Goal: Task Accomplishment & Management: Manage account settings

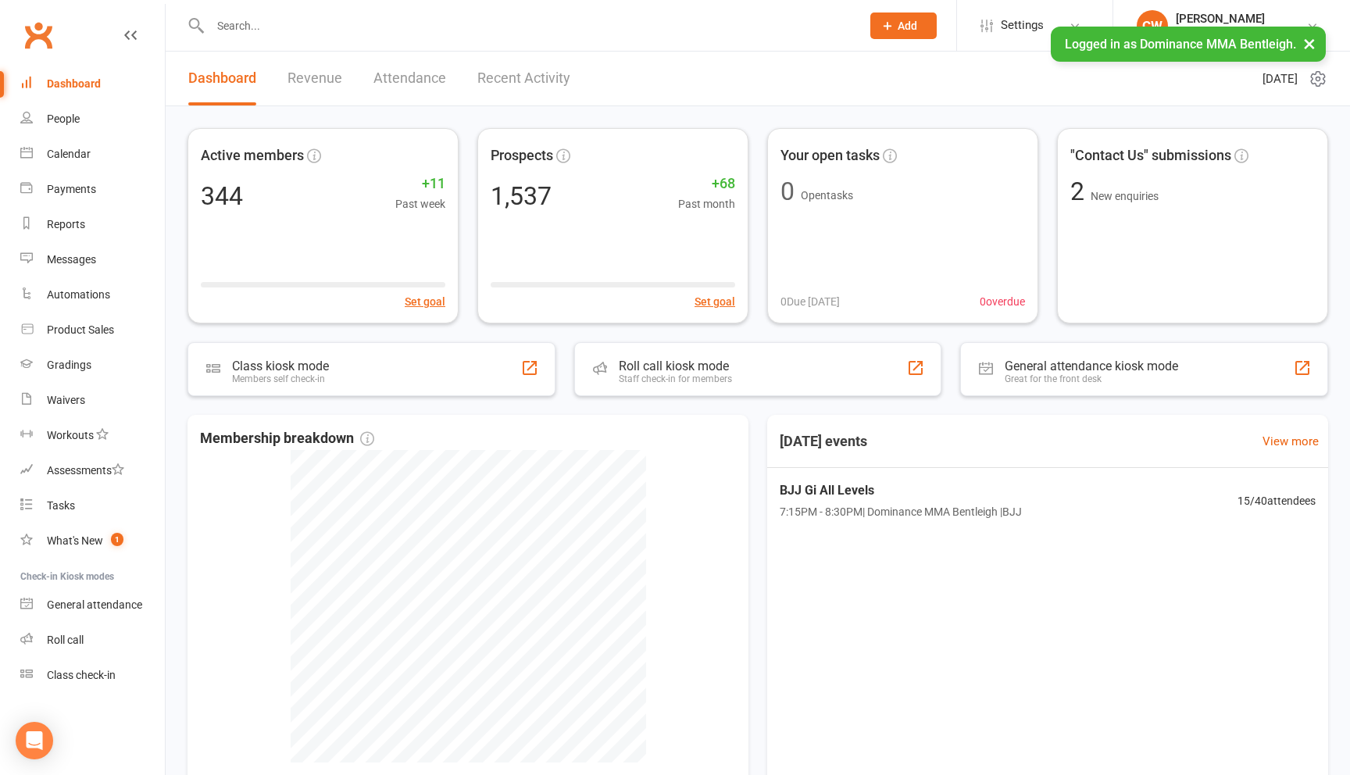
click at [419, 35] on input "text" at bounding box center [527, 26] width 644 height 22
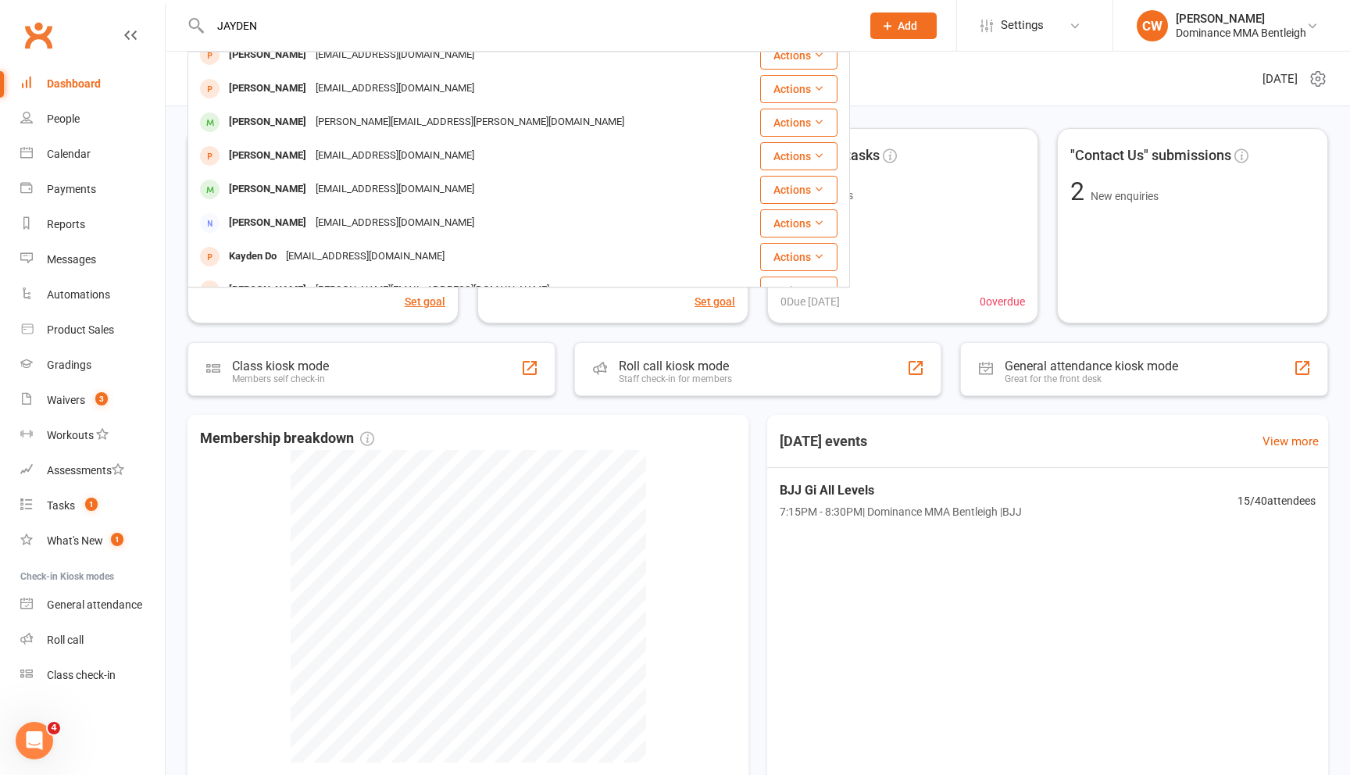
scroll to position [186, 0]
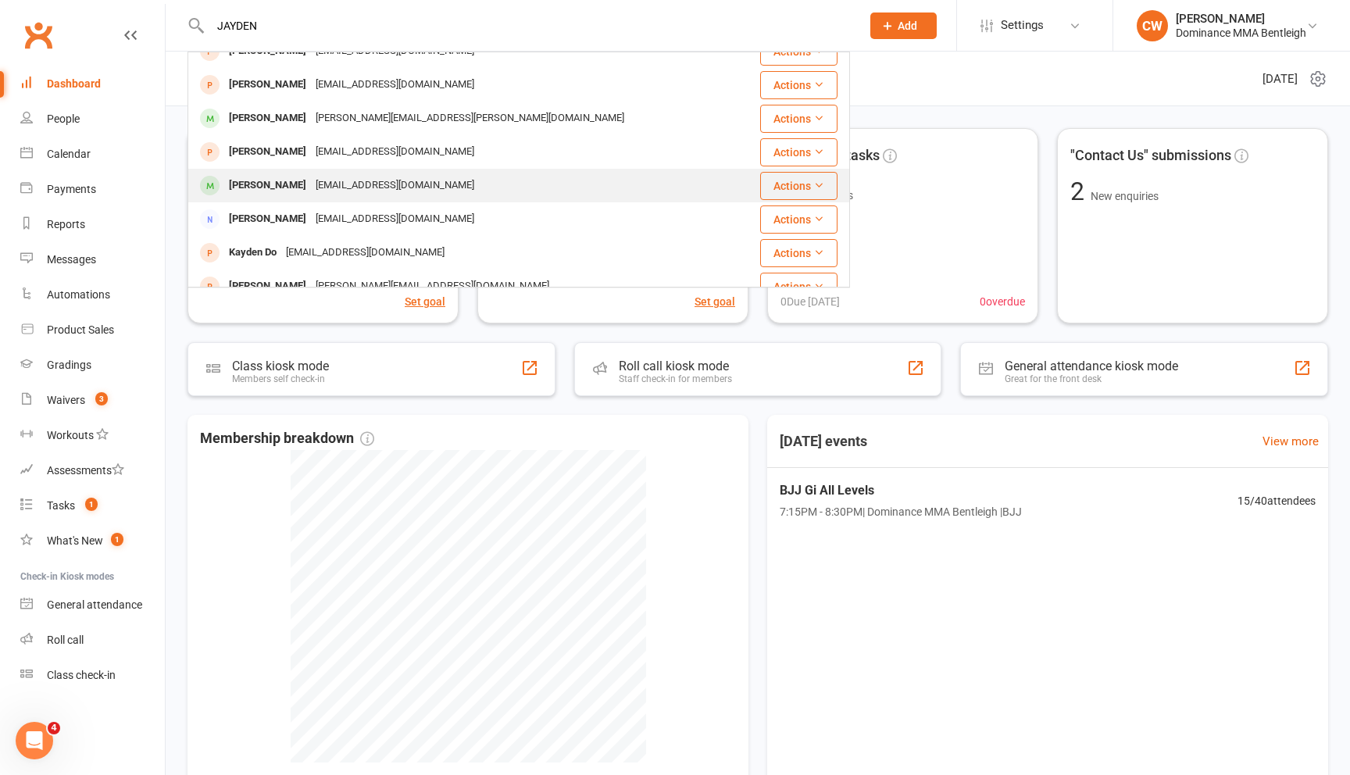
type input "JAYDEN"
click at [334, 185] on div "[EMAIL_ADDRESS][DOMAIN_NAME]" at bounding box center [395, 185] width 168 height 23
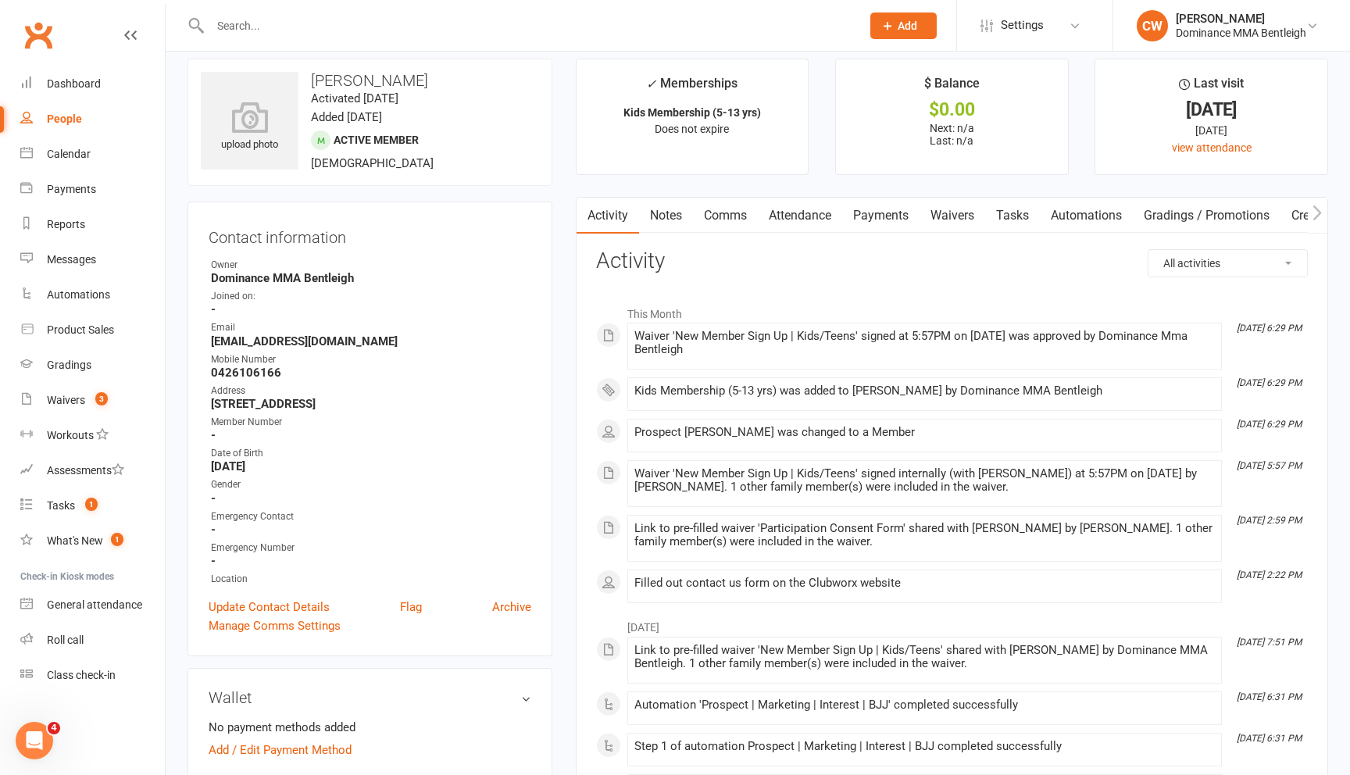
scroll to position [26, 0]
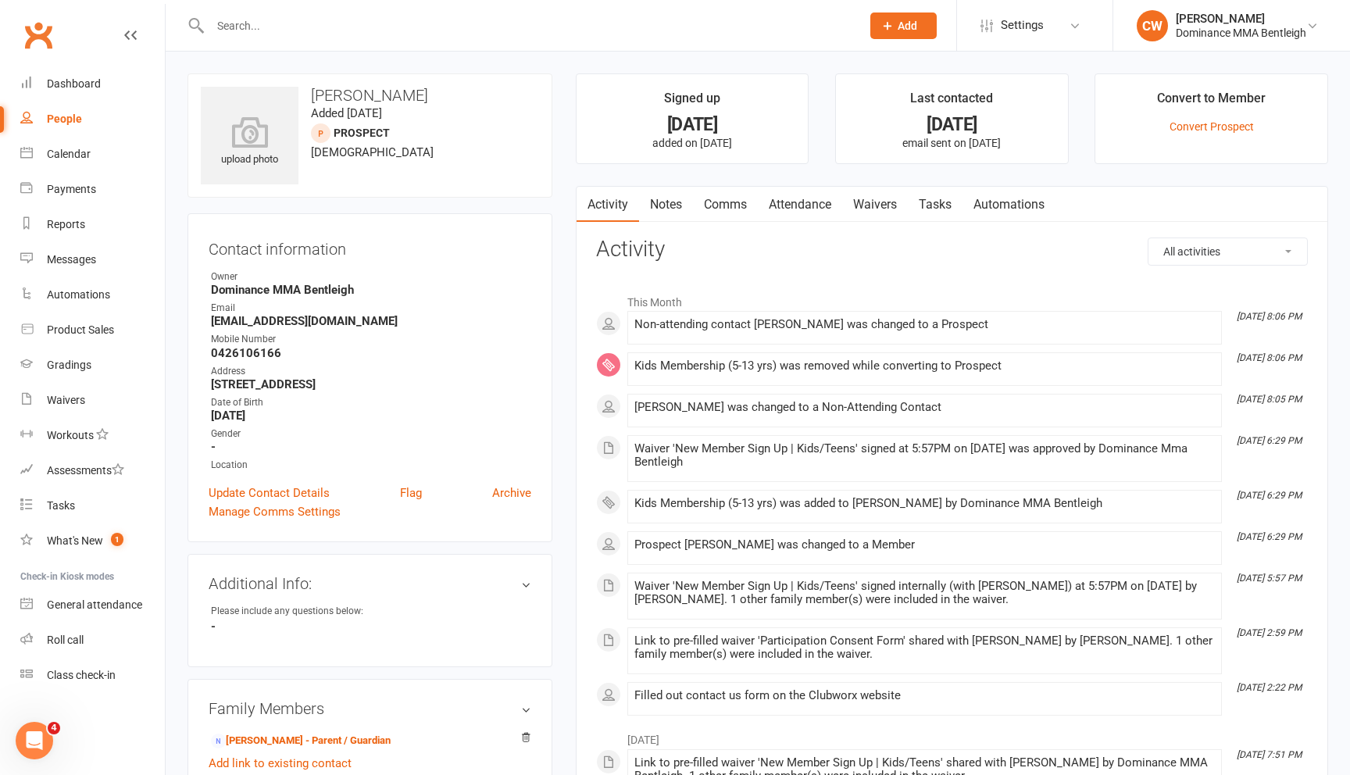
click at [873, 213] on link "Waivers" at bounding box center [875, 205] width 66 height 36
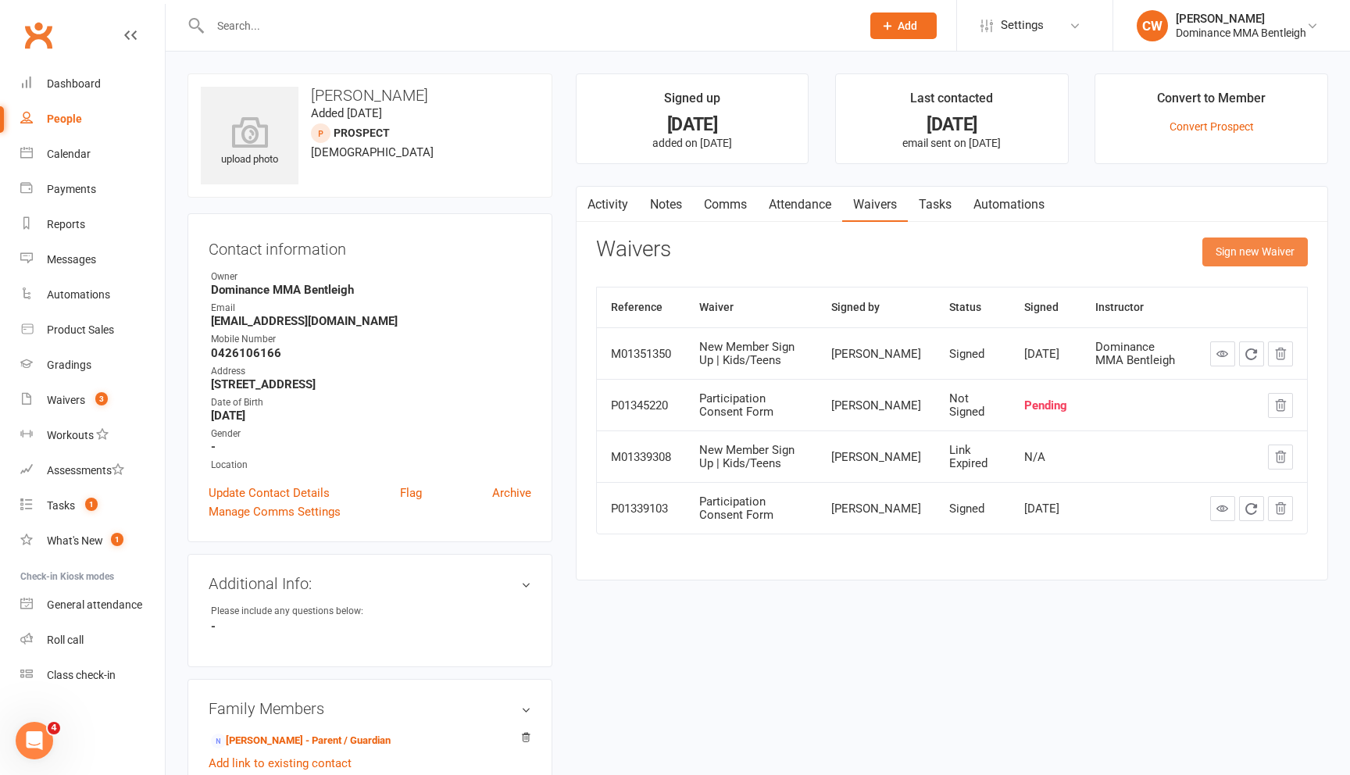
click at [1222, 244] on button "Sign new Waiver" at bounding box center [1254, 251] width 105 height 28
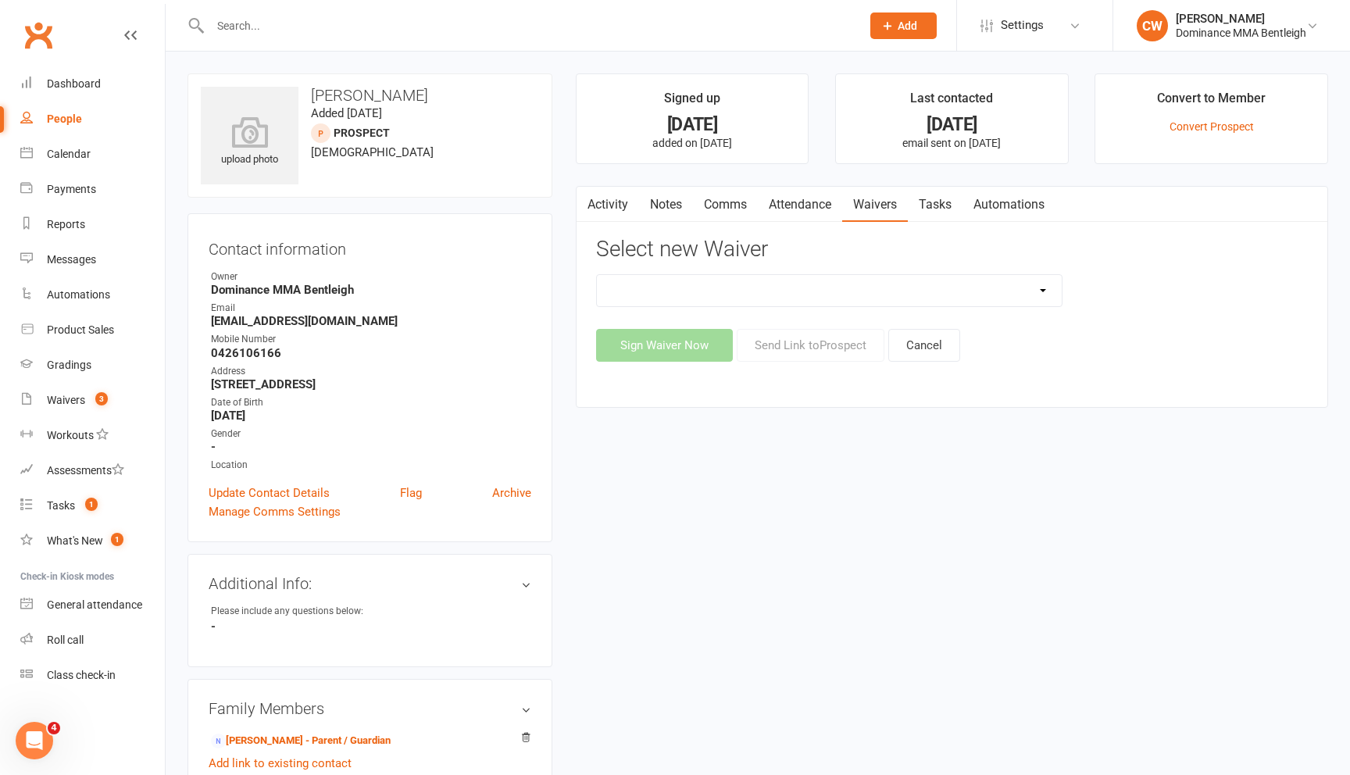
click at [591, 284] on div "DO NOT USE New Member Sign Up | Adults | Marketing Special DO NOT USE New Membe…" at bounding box center [829, 290] width 491 height 33
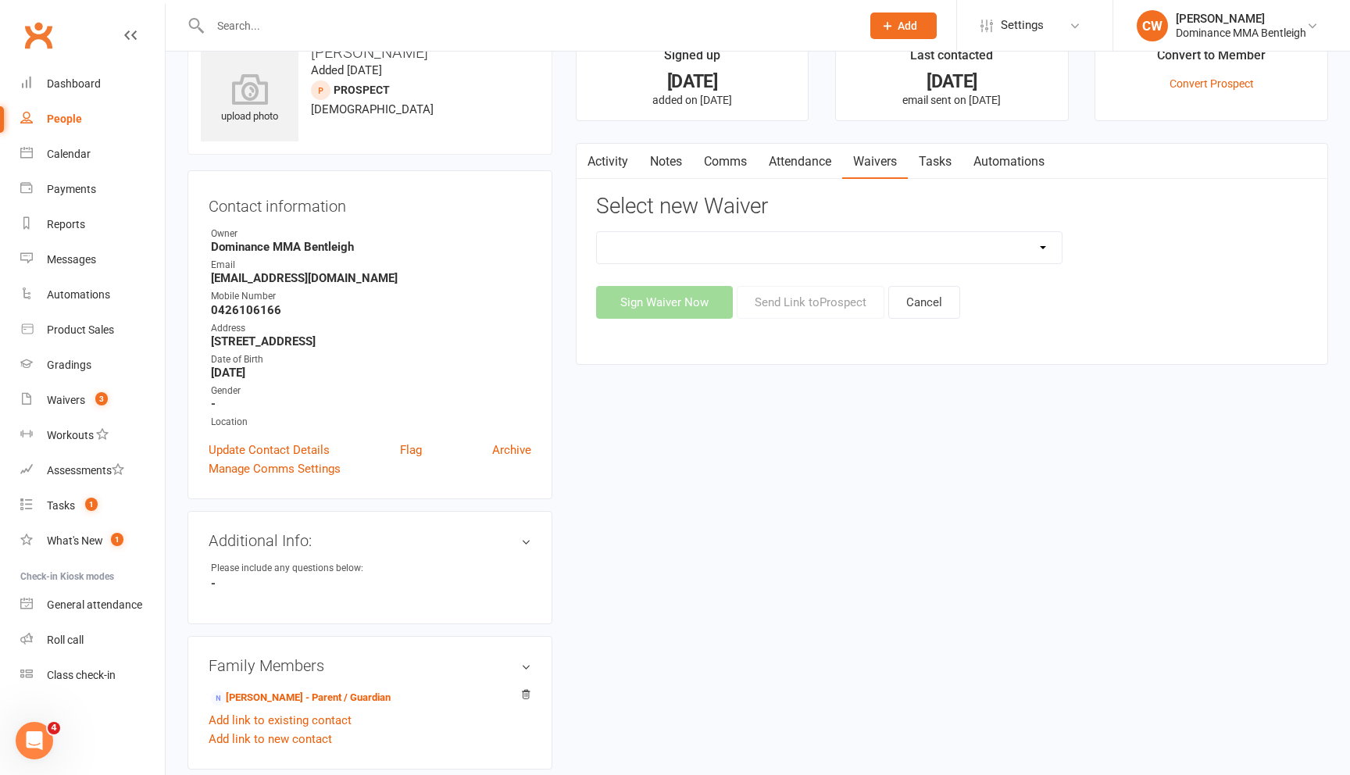
scroll to position [171, 0]
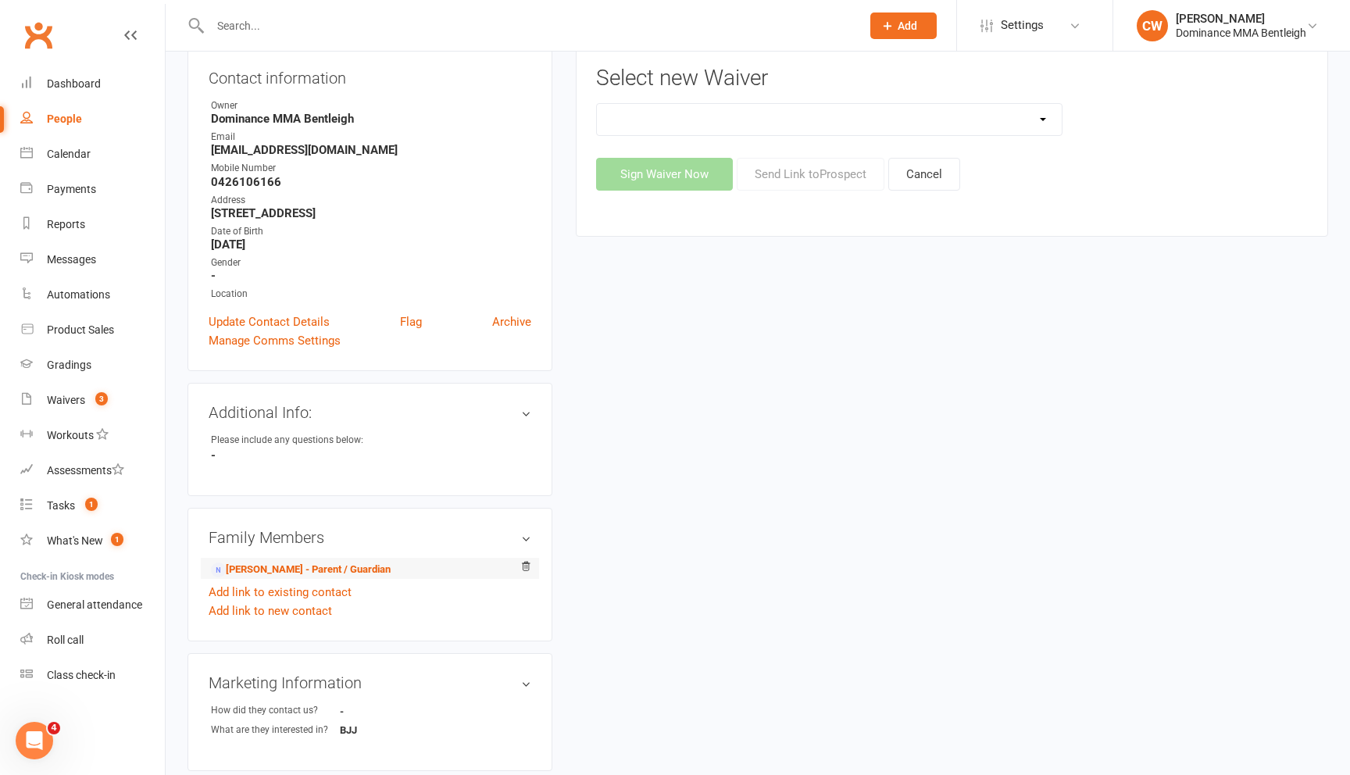
click at [293, 575] on li "Shirley zhu - Parent / Guardian" at bounding box center [370, 569] width 323 height 22
click at [301, 565] on link "Shirley zhu - Parent / Guardian" at bounding box center [301, 570] width 180 height 16
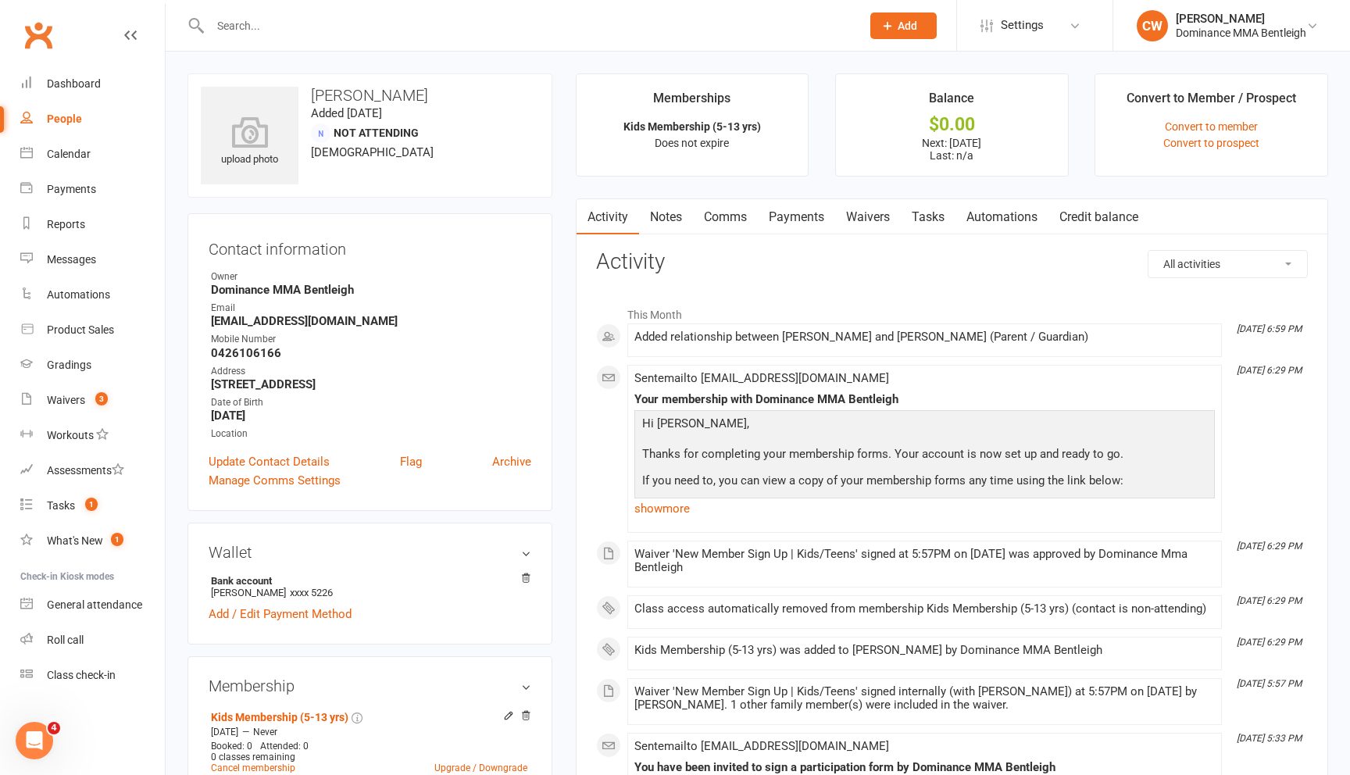
click at [870, 213] on link "Waivers" at bounding box center [868, 217] width 66 height 36
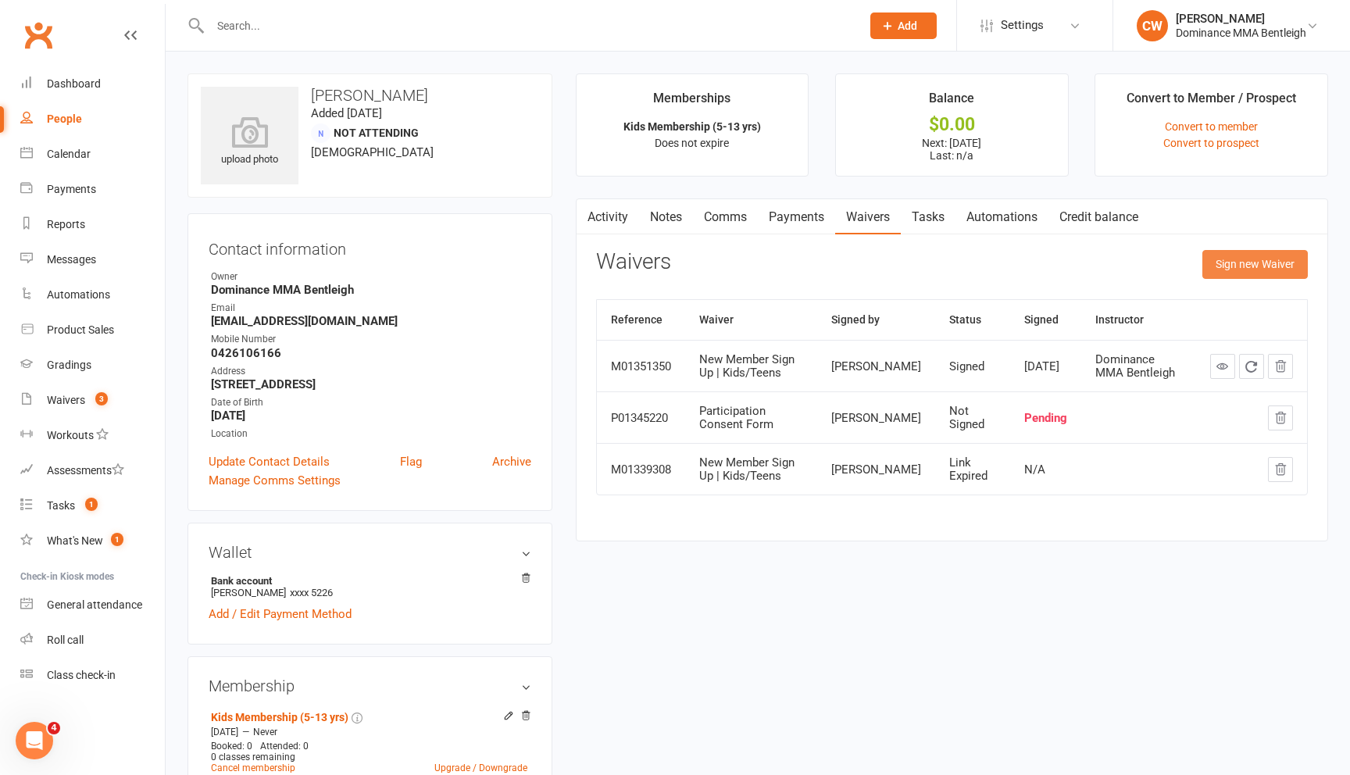
click at [1235, 252] on button "Sign new Waiver" at bounding box center [1254, 264] width 105 height 28
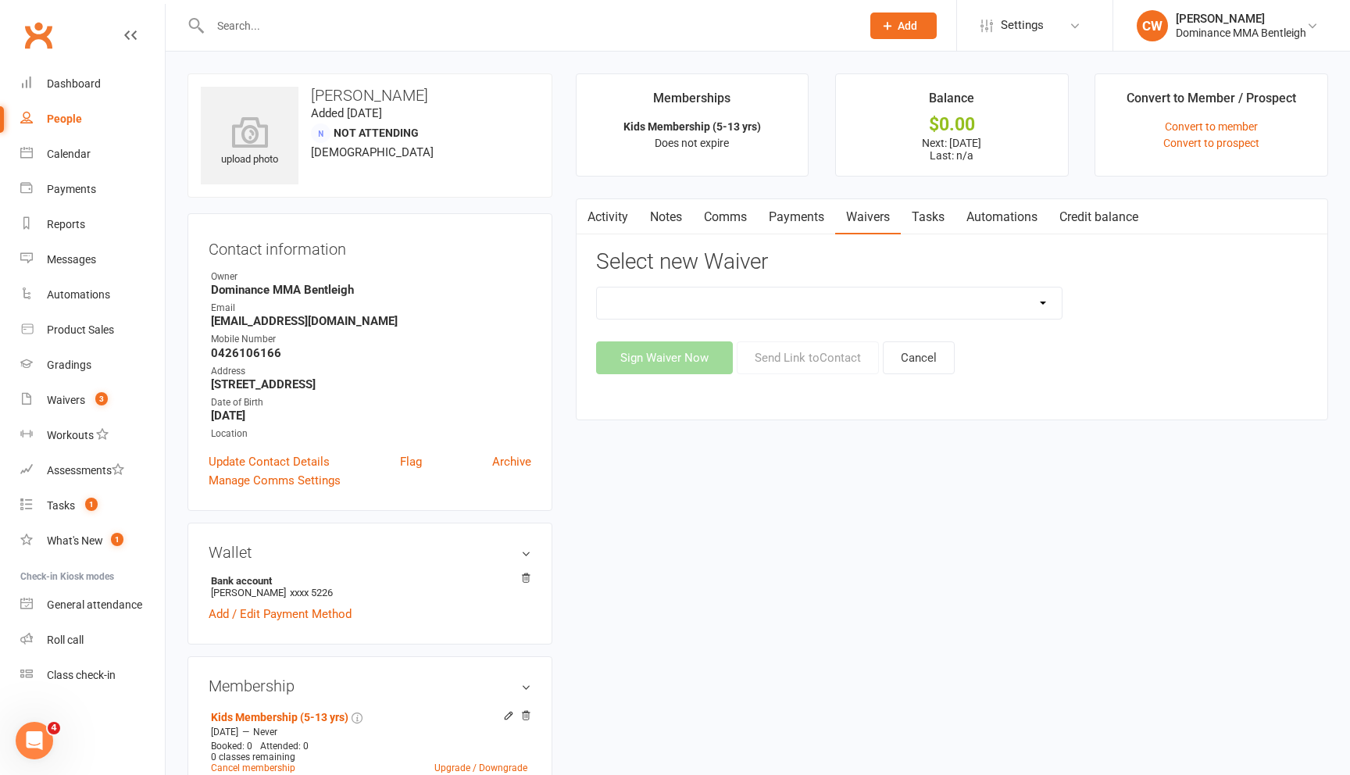
click at [782, 312] on select "DO NOT USE New Member Sign Up | Adults | Marketing Special DO NOT USE New Membe…" at bounding box center [830, 302] width 466 height 31
select select "1931"
click at [597, 287] on select "DO NOT USE New Member Sign Up | Adults | Marketing Special DO NOT USE New Membe…" at bounding box center [830, 302] width 466 height 31
click at [724, 594] on div "upload photo Shirley zhu Added 28 August, 2025 Not Attending 42 years old Conta…" at bounding box center [758, 652] width 1164 height 1158
click at [790, 221] on link "Payments" at bounding box center [796, 217] width 77 height 36
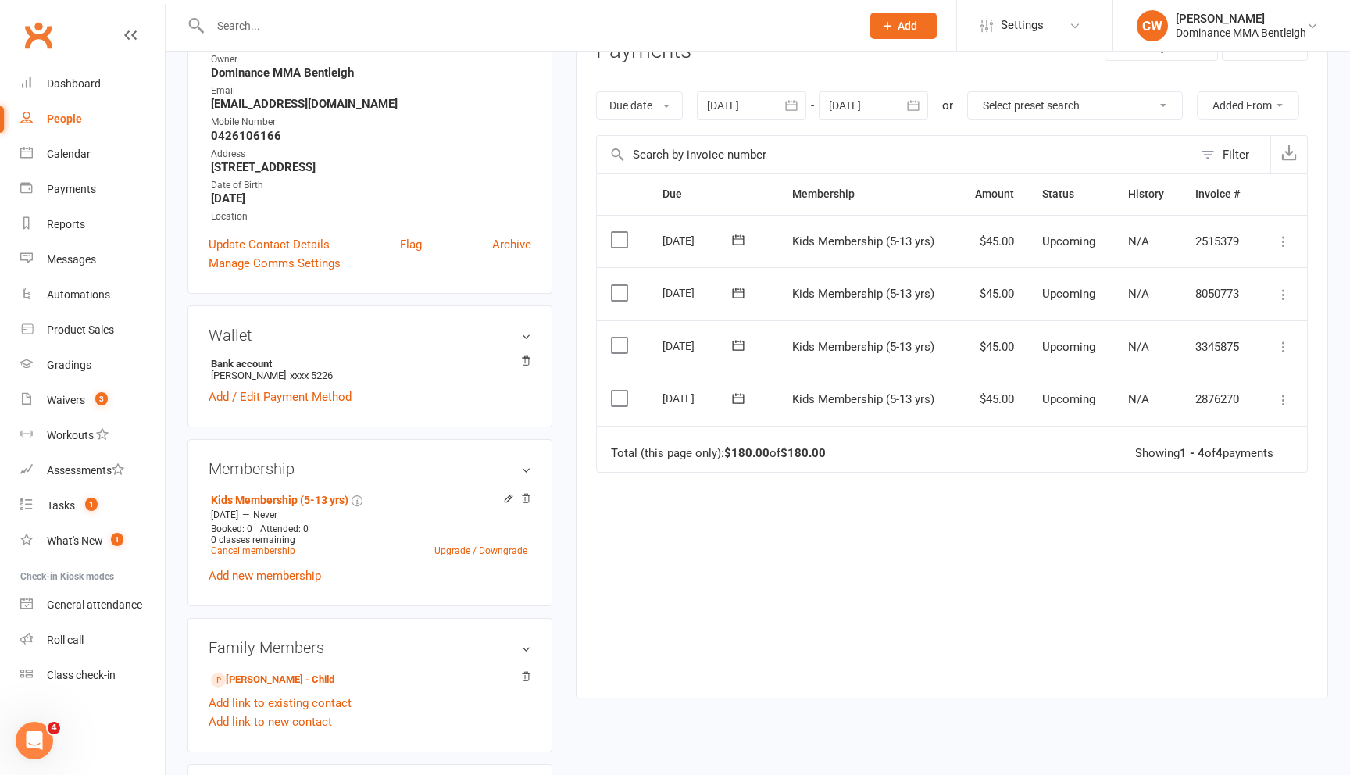
scroll to position [223, 0]
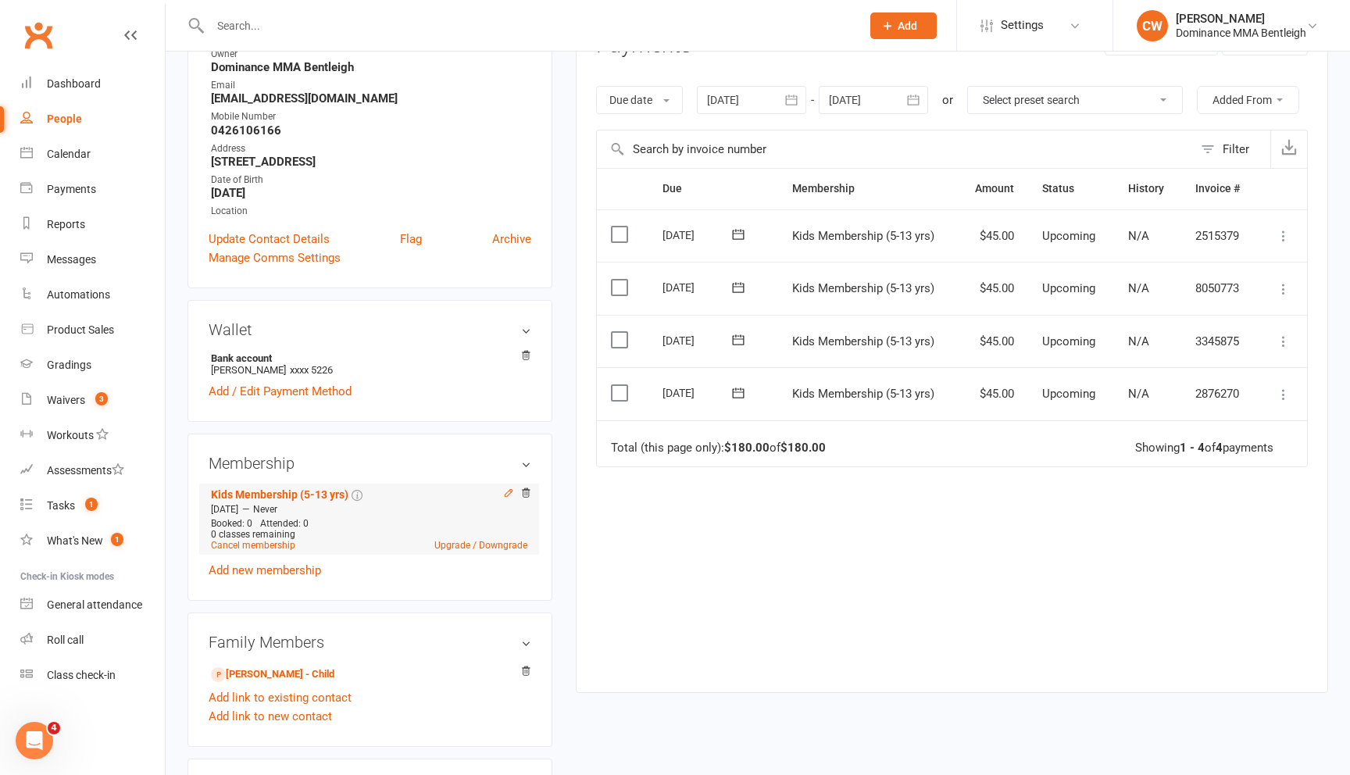
click at [504, 491] on icon at bounding box center [508, 492] width 11 height 11
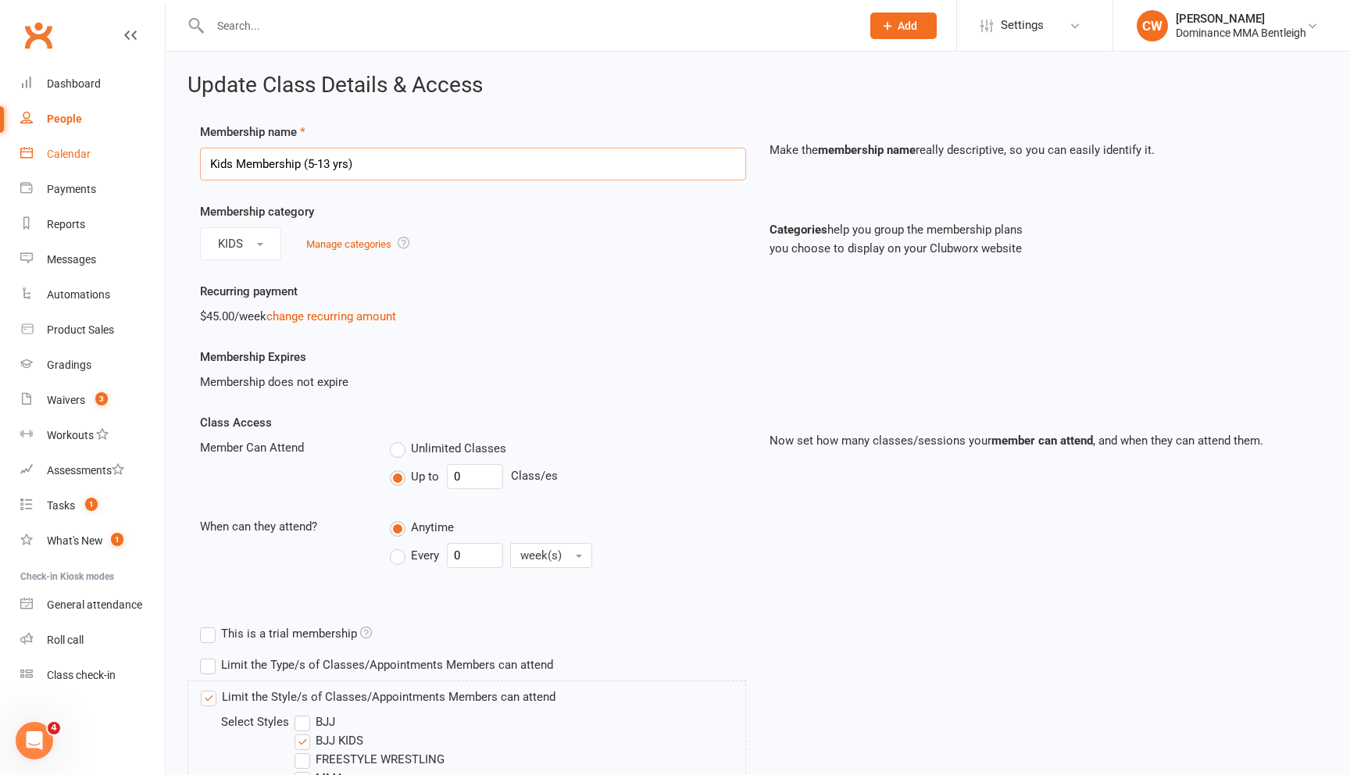
drag, startPoint x: 235, startPoint y: 161, endPoint x: 127, endPoint y: 152, distance: 108.1
click at [128, 153] on ui-view "Prospect Member Non-attending contact Class / event Appointment Grading event T…" at bounding box center [675, 584] width 1350 height 1161
type input "TEENS Membership (5-13 yrs)"
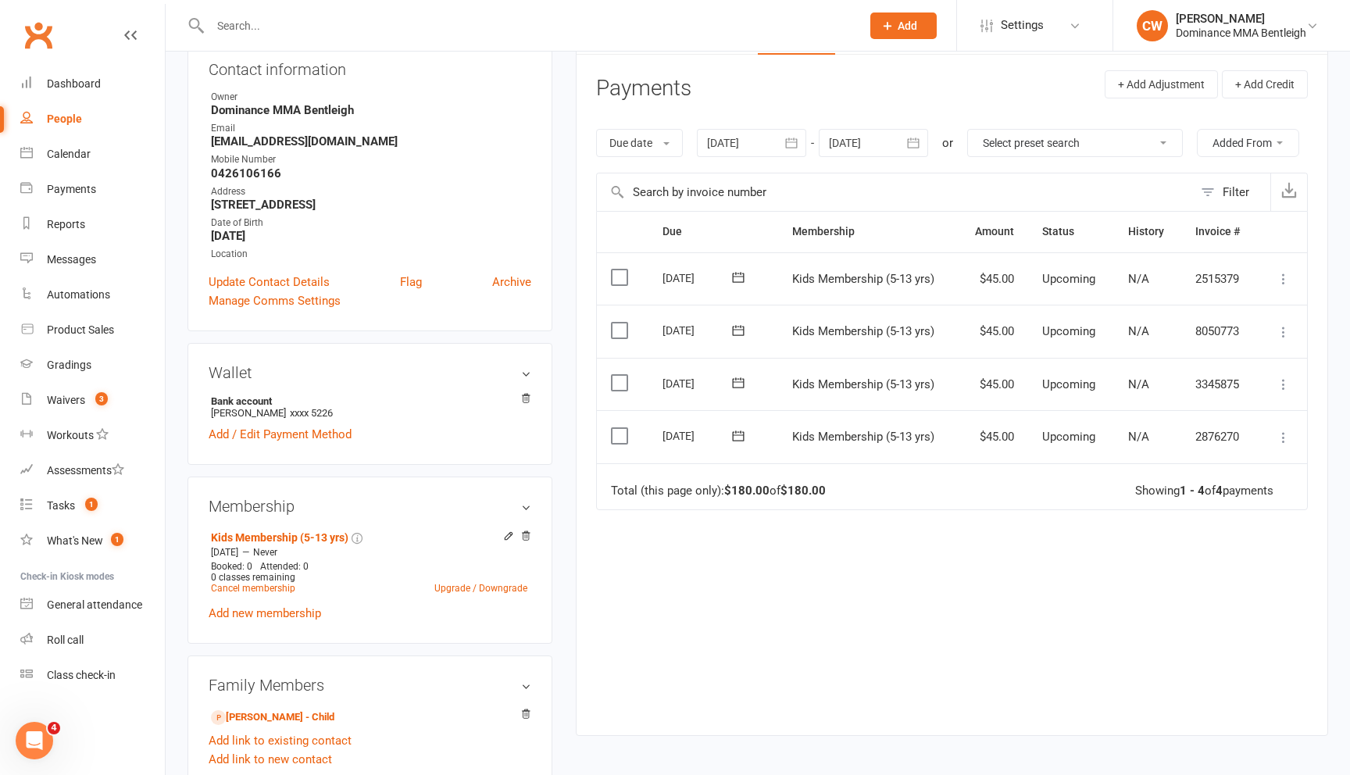
scroll to position [180, 0]
click at [477, 589] on link "Upgrade / Downgrade" at bounding box center [480, 587] width 93 height 11
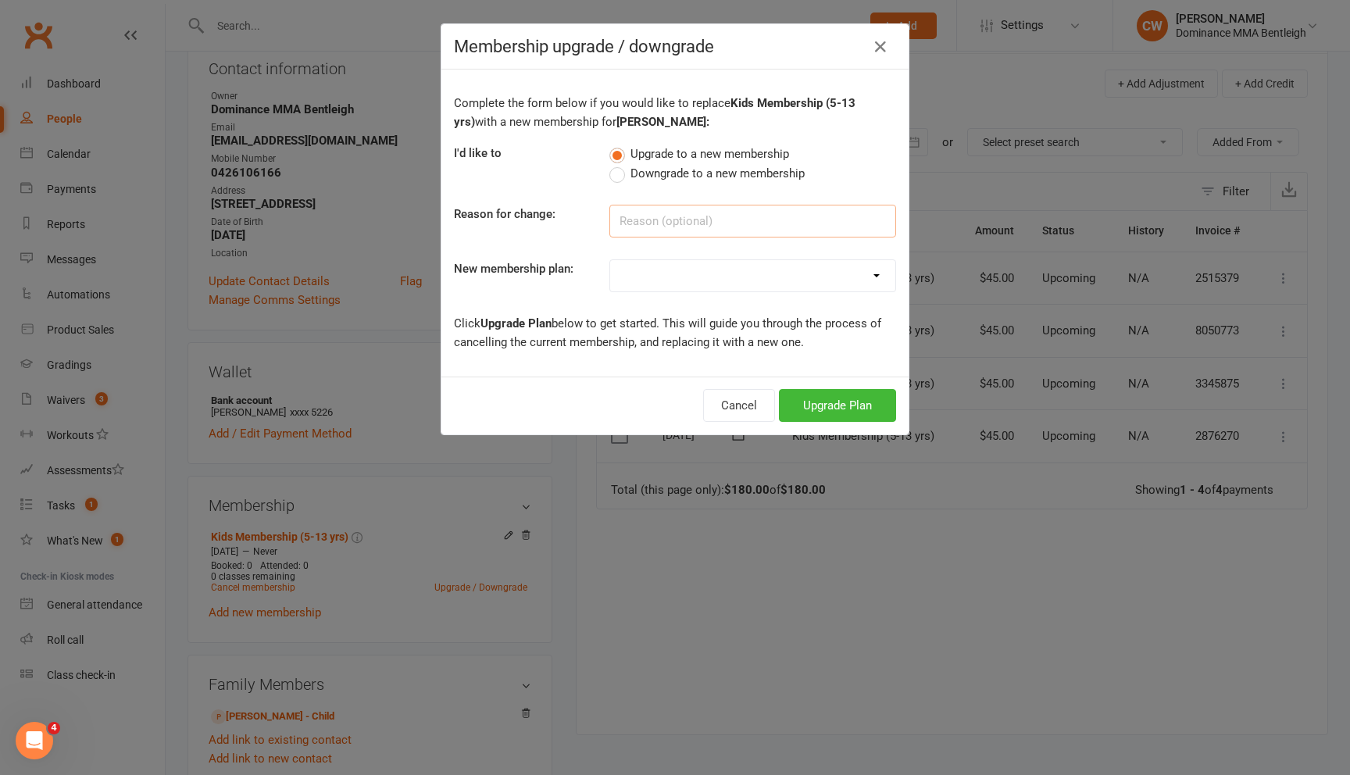
click at [677, 216] on input at bounding box center [752, 221] width 287 height 33
type input "U"
type input "Incorrect membership selected"
click at [670, 286] on select "Paid in Full | Adults - 10% Adults Membership Kids Membership (5-13 yrs) Teens …" at bounding box center [752, 275] width 285 height 31
click at [610, 260] on select "Paid in Full | Adults - 10% Adults Membership Kids Membership (5-13 yrs) Teens …" at bounding box center [752, 275] width 285 height 31
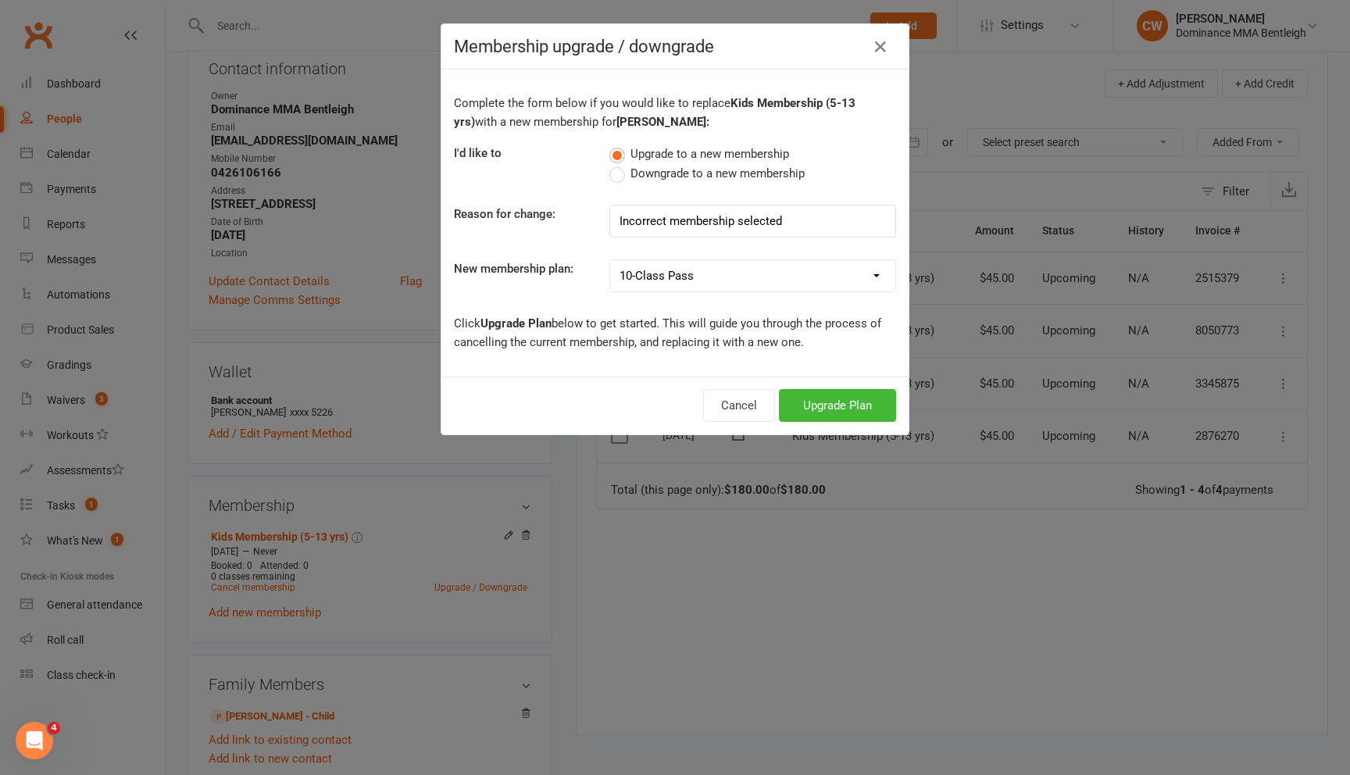
click at [698, 282] on select "Paid in Full | Adults - 10% Adults Membership Kids Membership (5-13 yrs) Teens …" at bounding box center [752, 275] width 285 height 31
select select "3"
click at [610, 260] on select "Paid in Full | Adults - 10% Adults Membership Kids Membership (5-13 yrs) Teens …" at bounding box center [752, 275] width 285 height 31
click at [883, 45] on icon "button" at bounding box center [880, 46] width 19 height 19
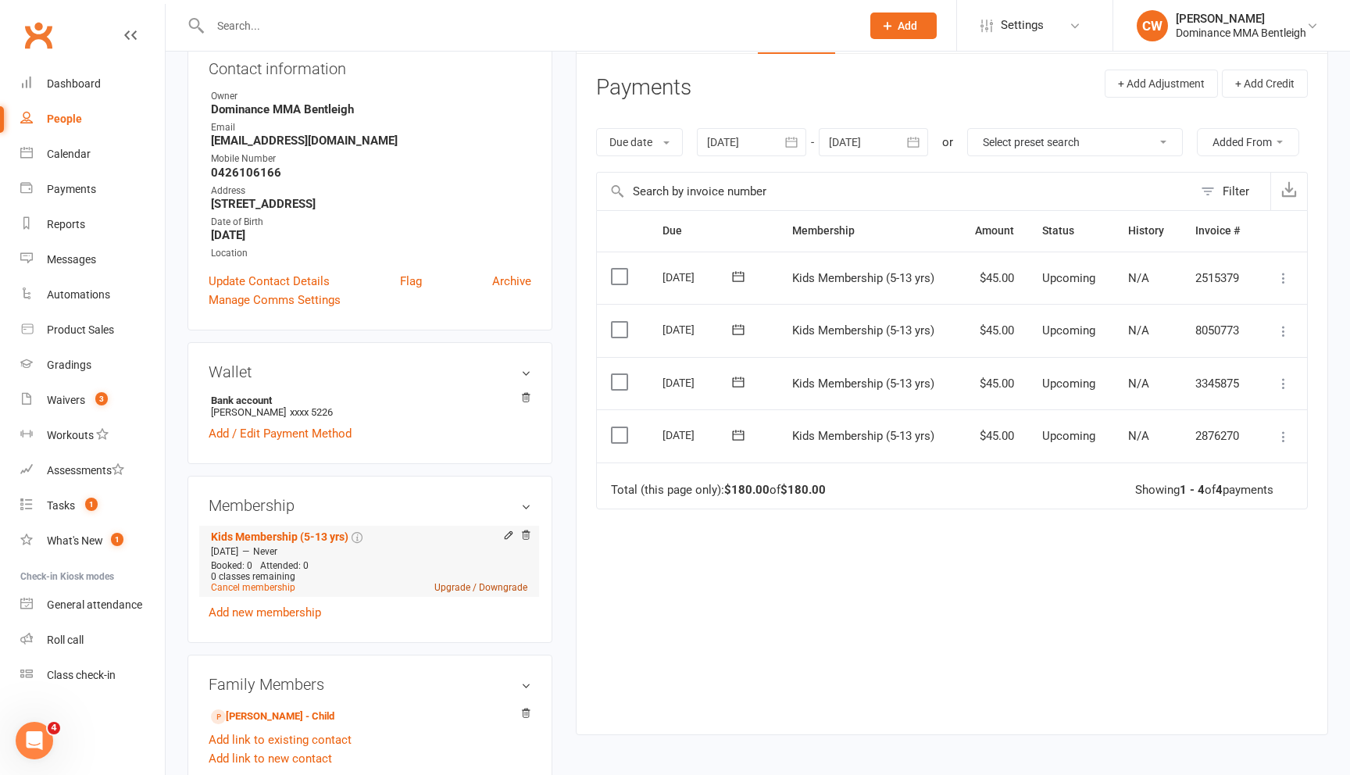
click at [496, 589] on link "Upgrade / Downgrade" at bounding box center [480, 587] width 93 height 11
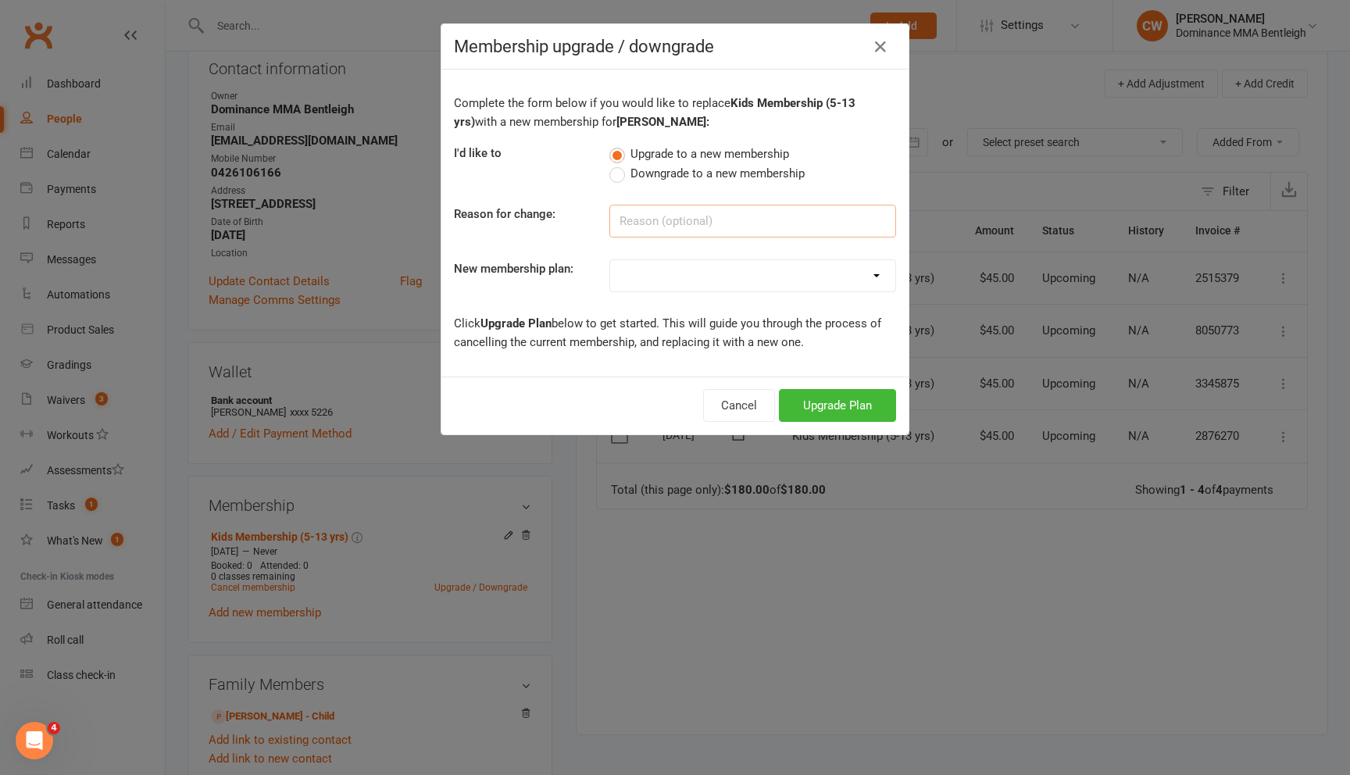
click at [728, 224] on input at bounding box center [752, 221] width 287 height 33
type input "wrong membership selected"
click at [729, 278] on select "Paid in Full | Adults - 10% Adults Membership Kids Membership (5-13 yrs) Teens …" at bounding box center [752, 275] width 285 height 31
select select "3"
click at [610, 260] on select "Paid in Full | Adults - 10% Adults Membership Kids Membership (5-13 yrs) Teens …" at bounding box center [752, 275] width 285 height 31
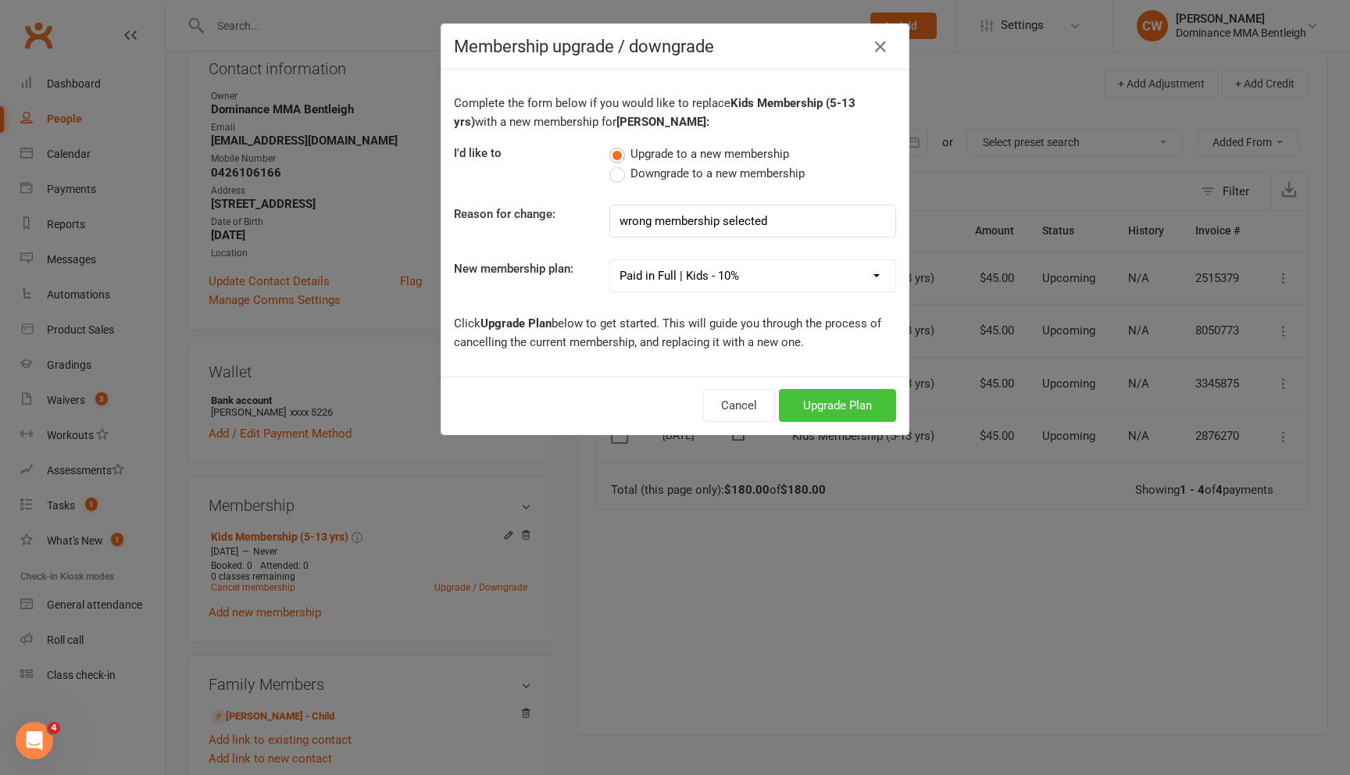
click at [848, 417] on button "Upgrade Plan" at bounding box center [837, 405] width 117 height 33
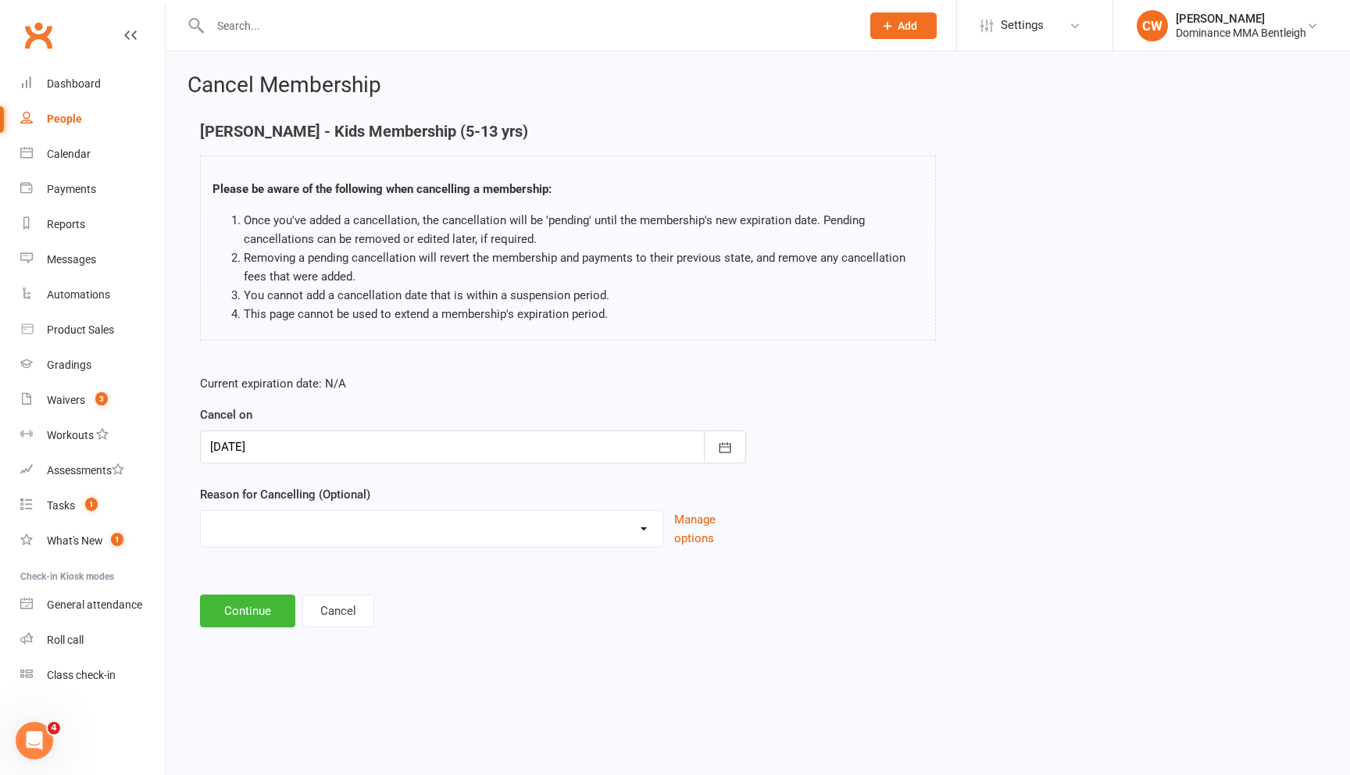
click at [509, 440] on div at bounding box center [473, 446] width 546 height 33
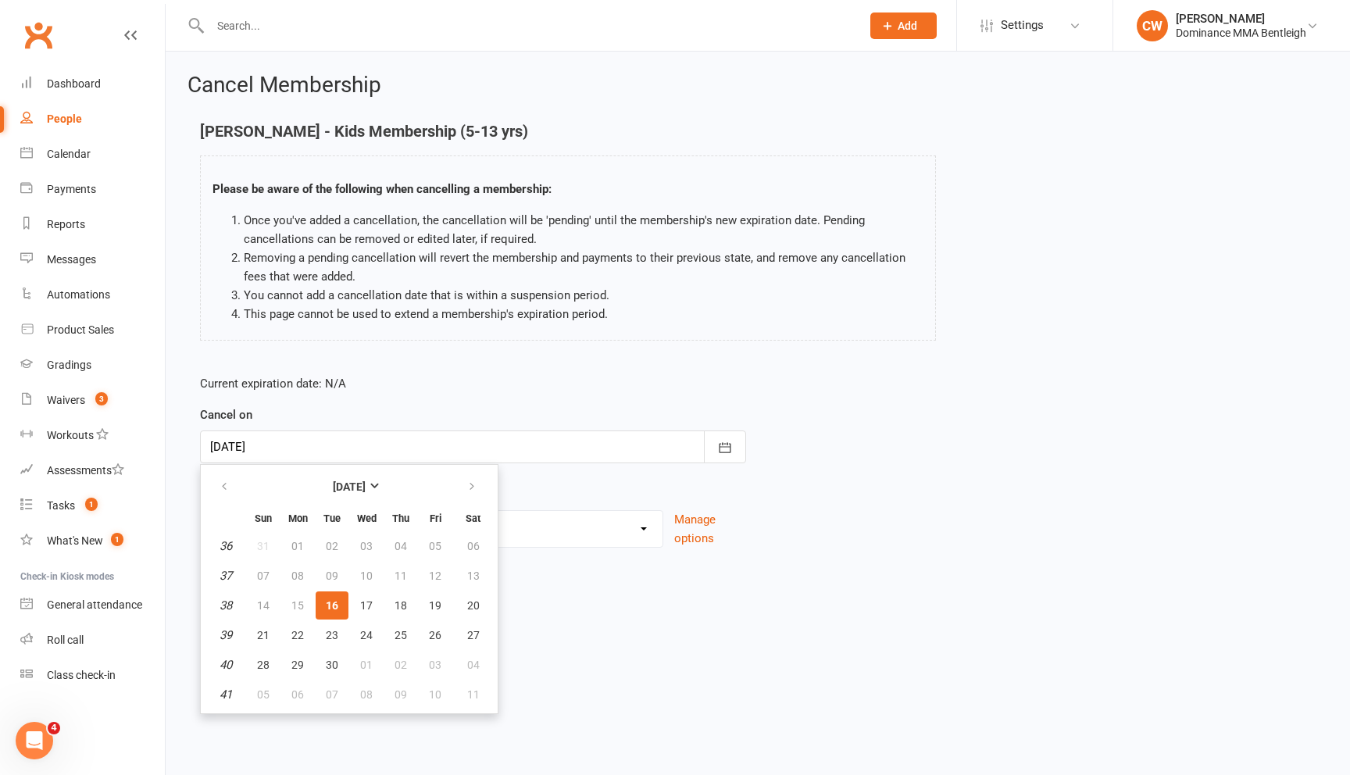
click at [335, 608] on span "16" at bounding box center [332, 605] width 12 height 12
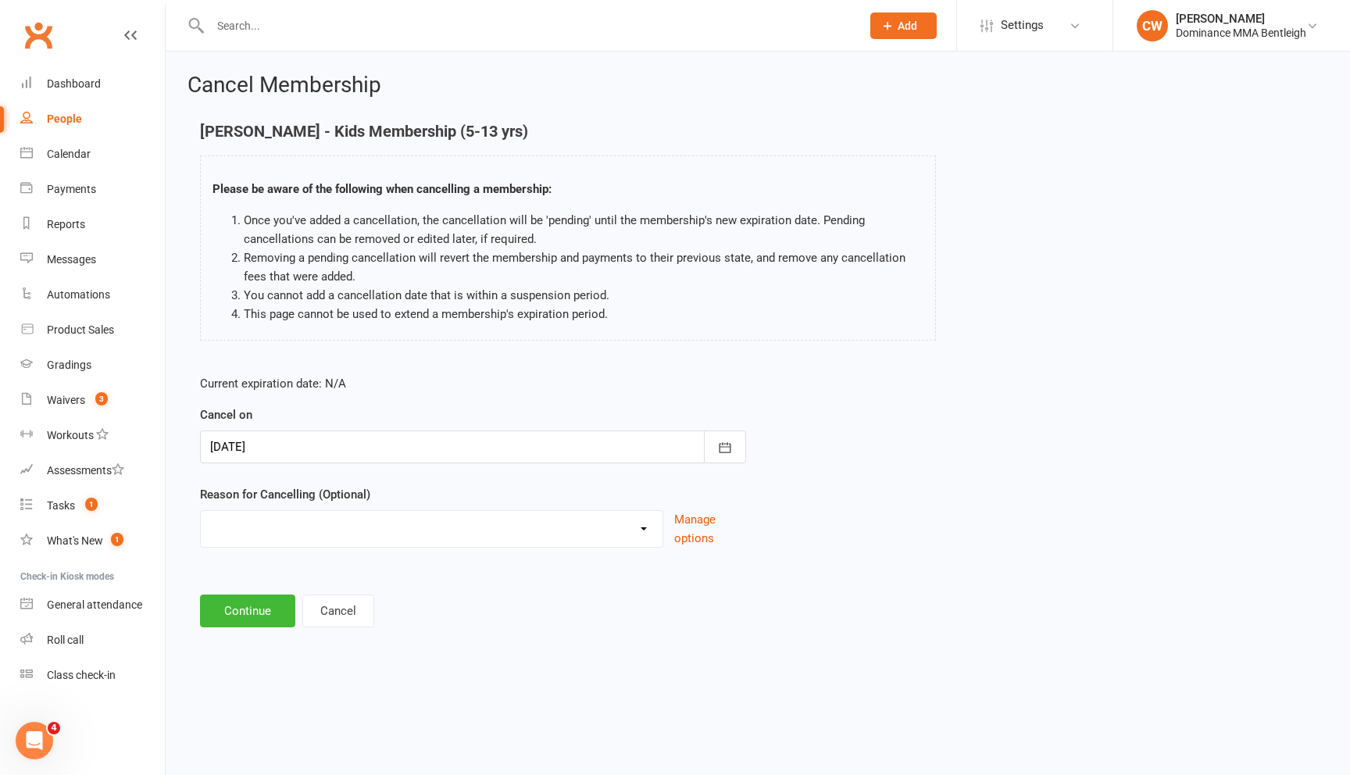
click at [356, 534] on select "Holiday Injury Other reason" at bounding box center [432, 526] width 462 height 31
select select "2"
click at [201, 511] on select "Holiday Injury Other reason" at bounding box center [432, 526] width 462 height 31
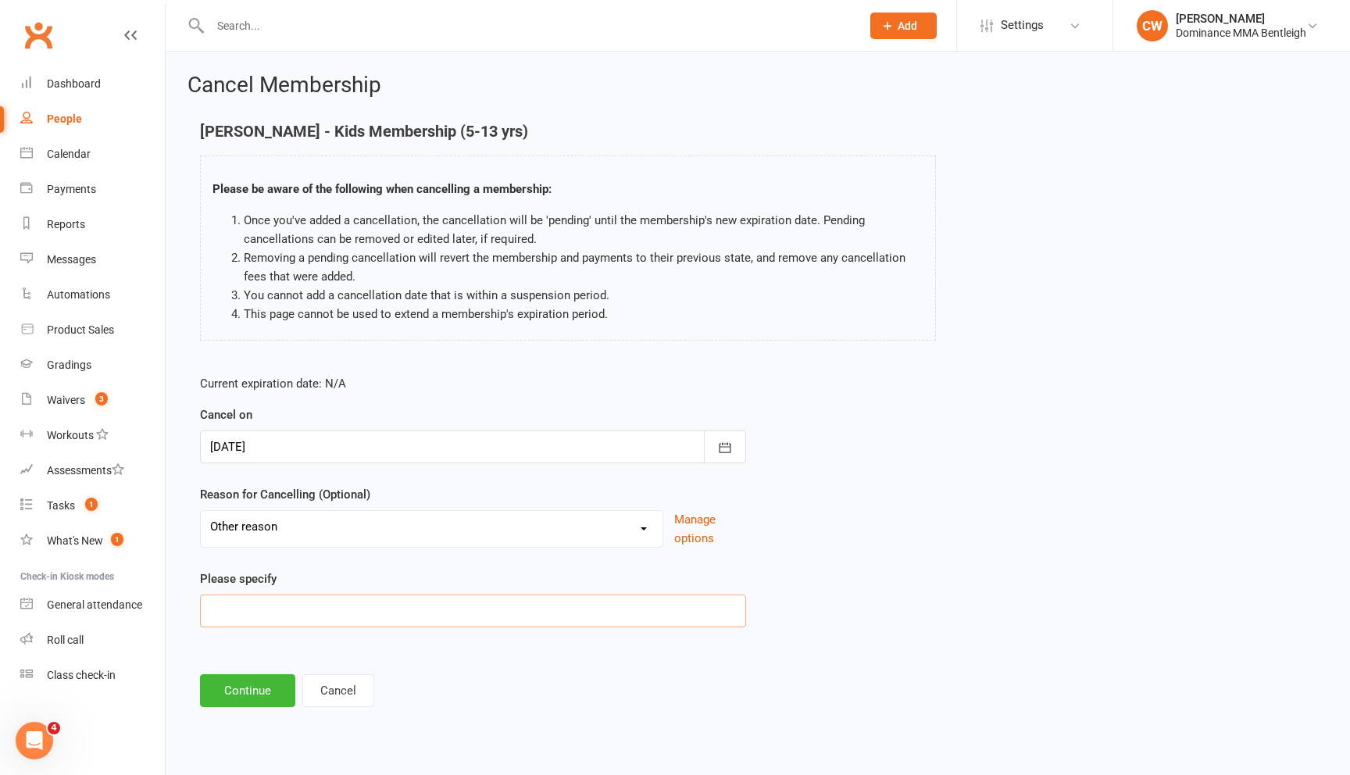
click at [254, 617] on input at bounding box center [473, 610] width 546 height 33
type input "wrong membeership"
click at [237, 687] on button "Continue" at bounding box center [247, 690] width 95 height 33
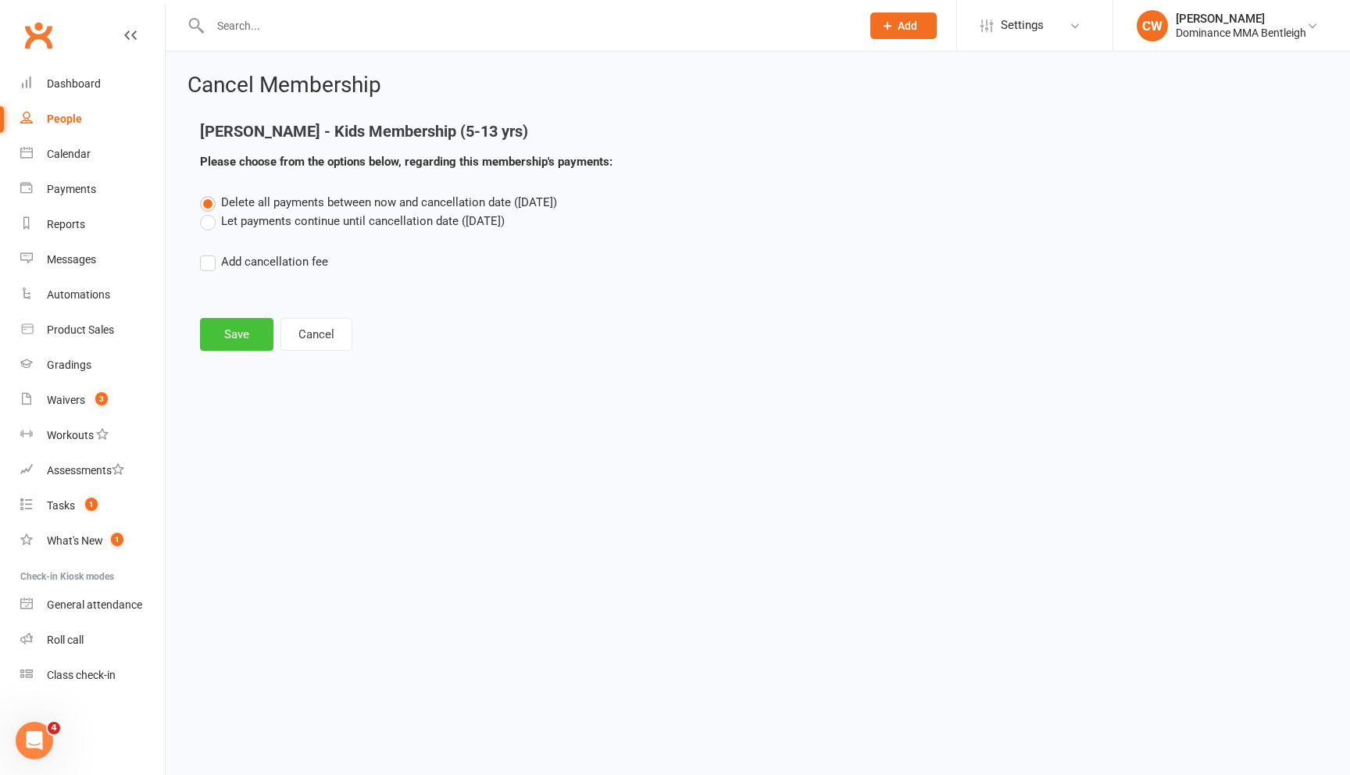
click at [233, 338] on button "Save" at bounding box center [236, 334] width 73 height 33
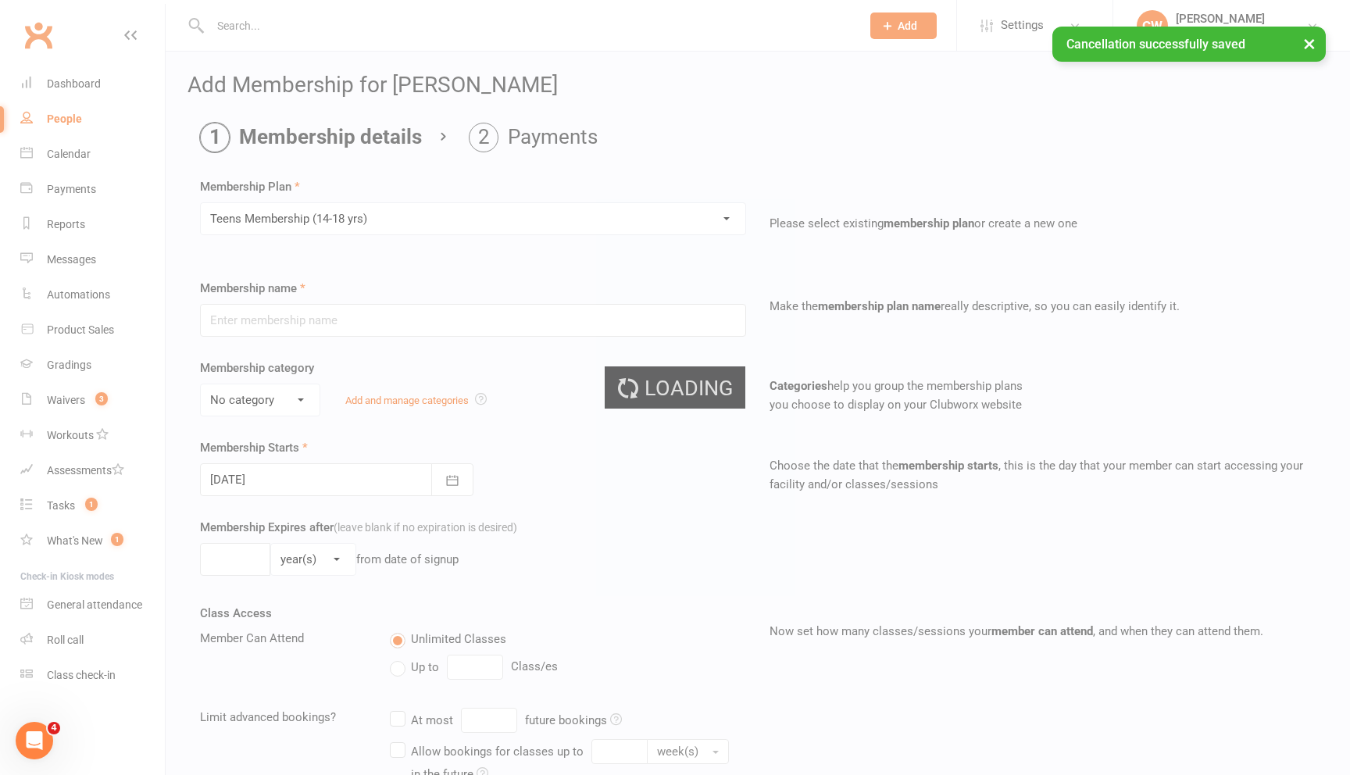
type input "Teens Membership (14-18 yrs)"
select select "3"
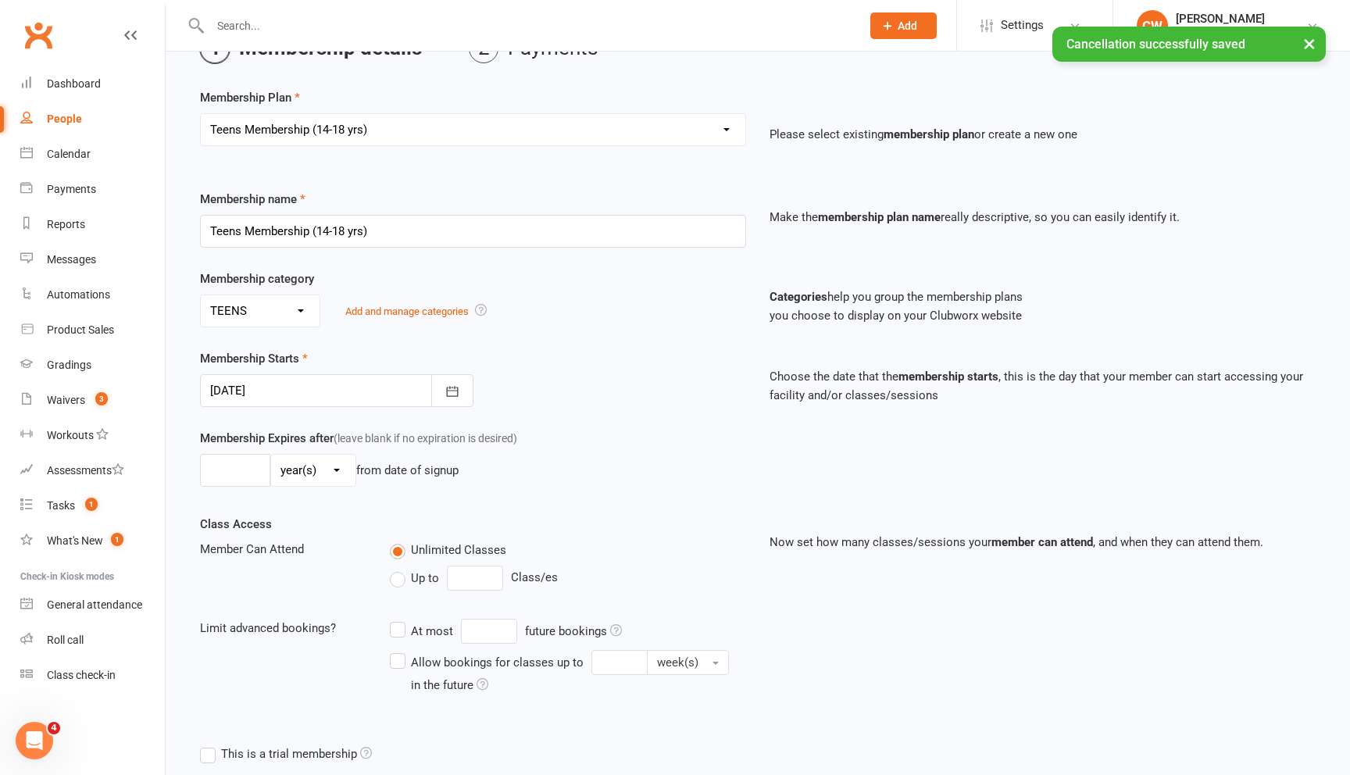
click at [346, 394] on div at bounding box center [336, 390] width 273 height 33
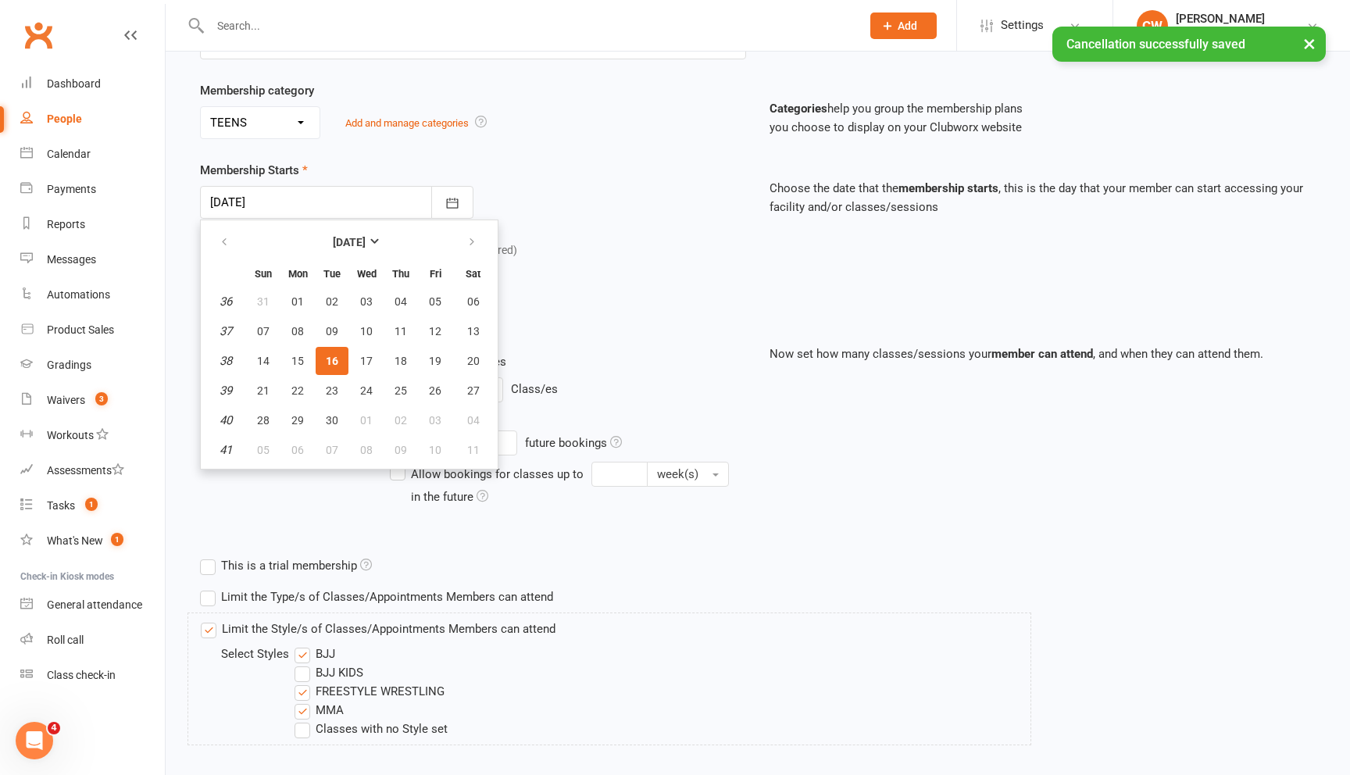
scroll to position [278, 0]
click at [335, 361] on span "16" at bounding box center [332, 360] width 12 height 12
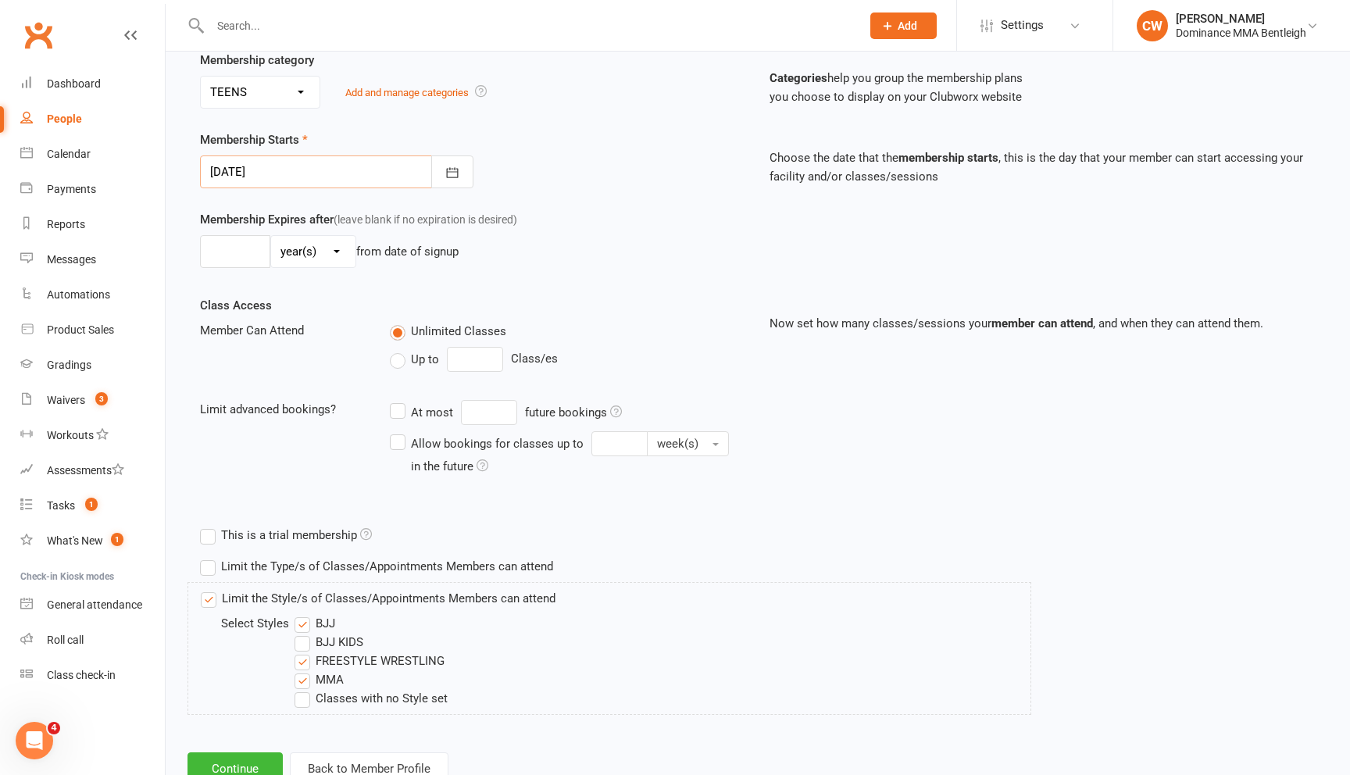
scroll to position [362, 0]
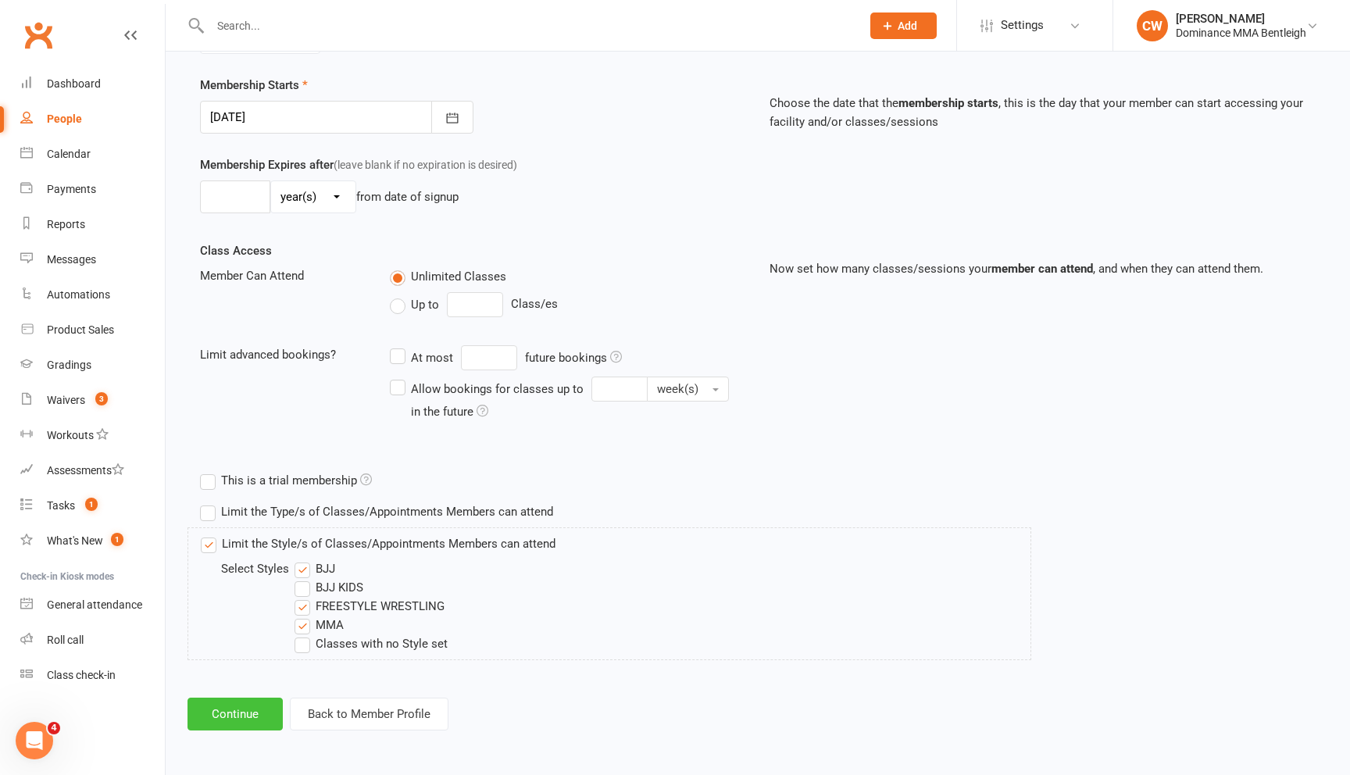
click at [262, 721] on button "Continue" at bounding box center [234, 714] width 95 height 33
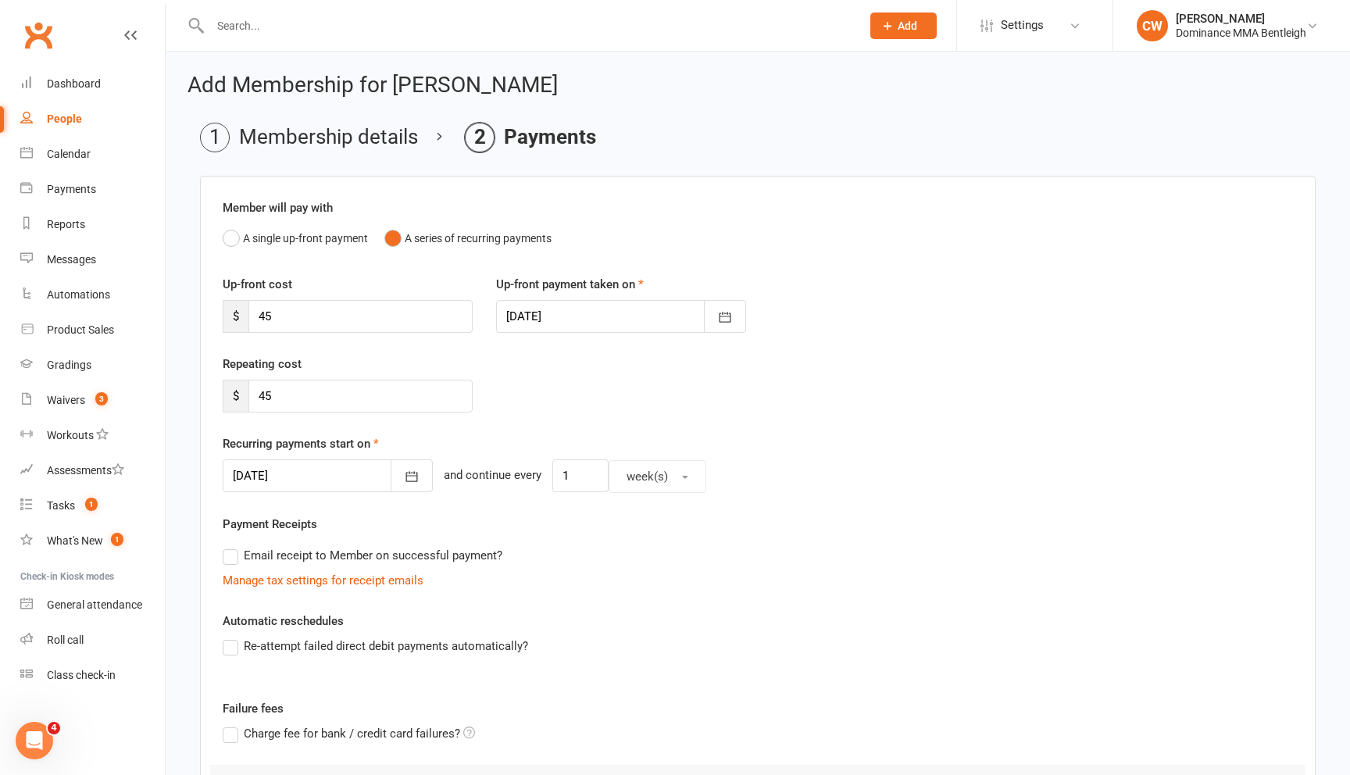
click at [591, 322] on div at bounding box center [621, 316] width 250 height 33
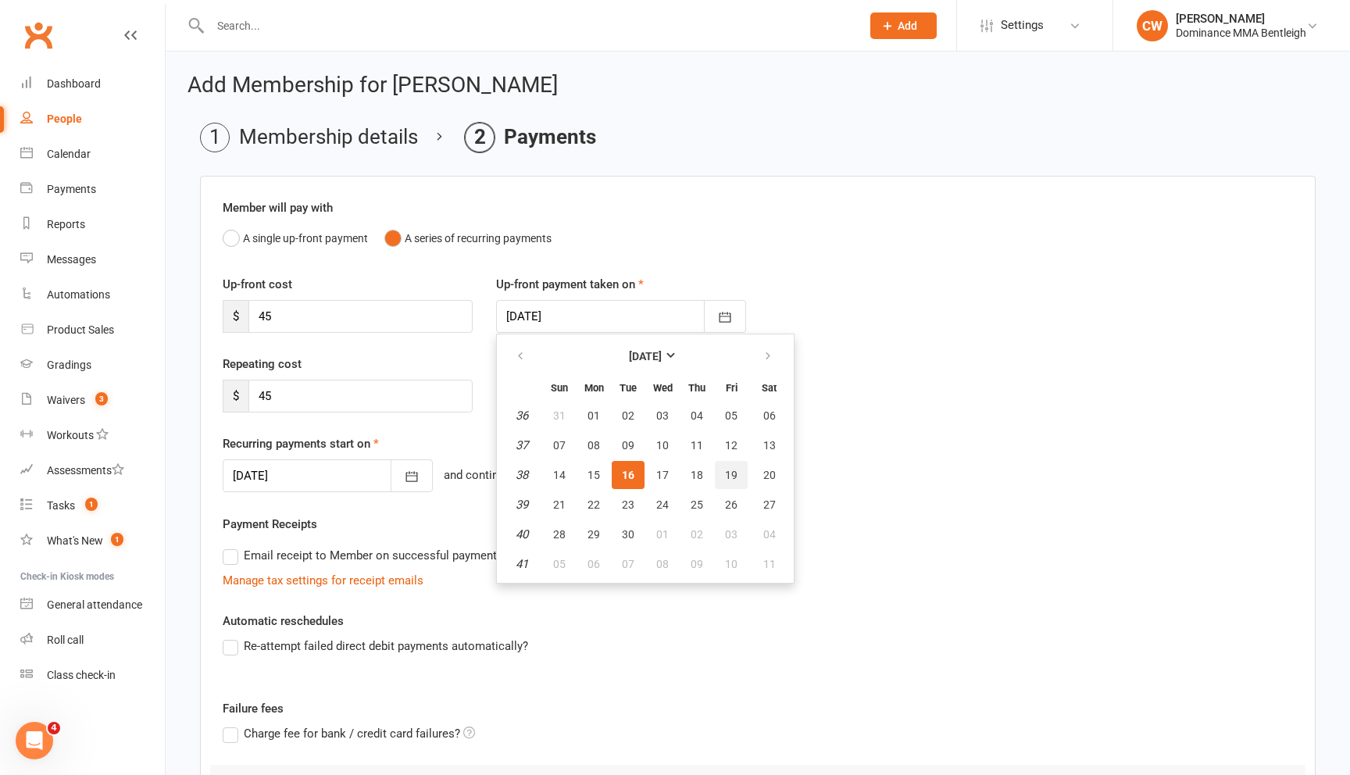
click at [721, 475] on button "19" at bounding box center [731, 475] width 33 height 28
type input "19 Sep 2025"
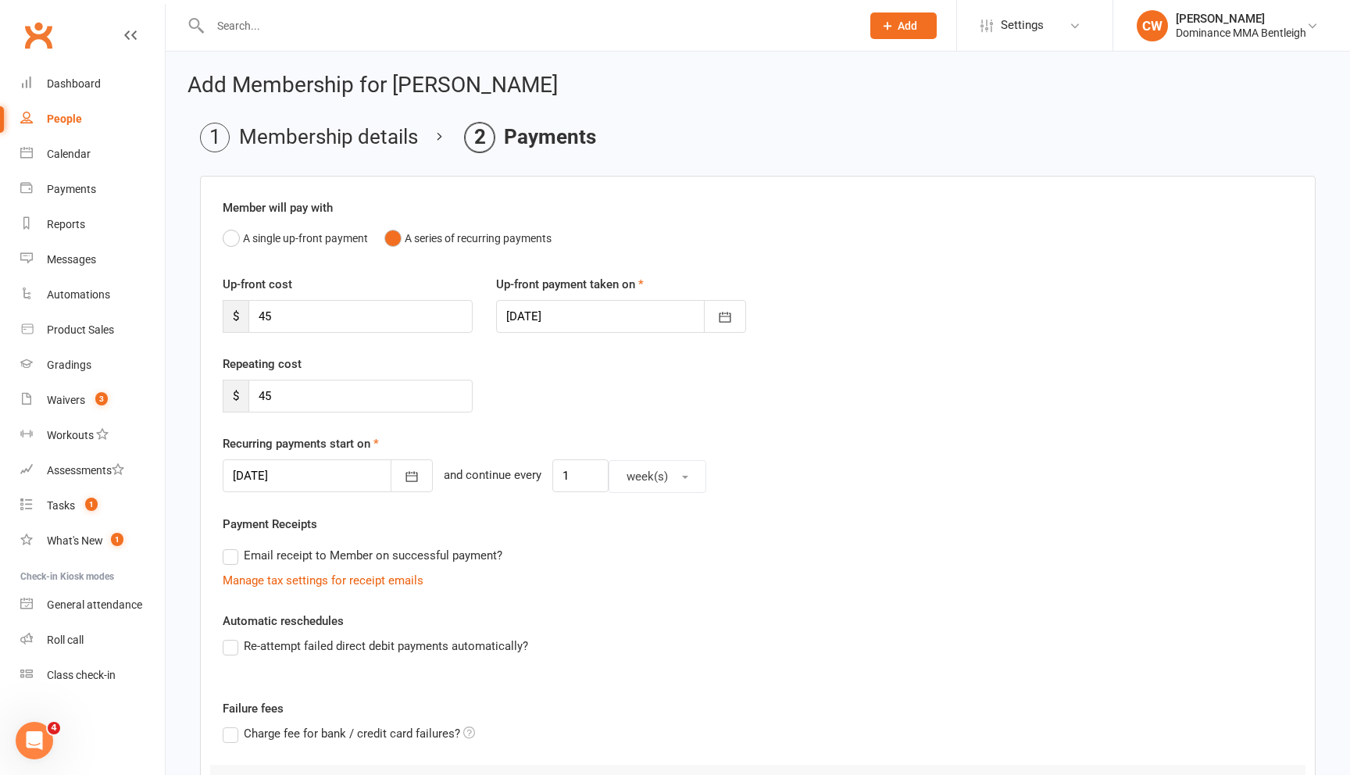
click at [335, 479] on div at bounding box center [328, 475] width 210 height 33
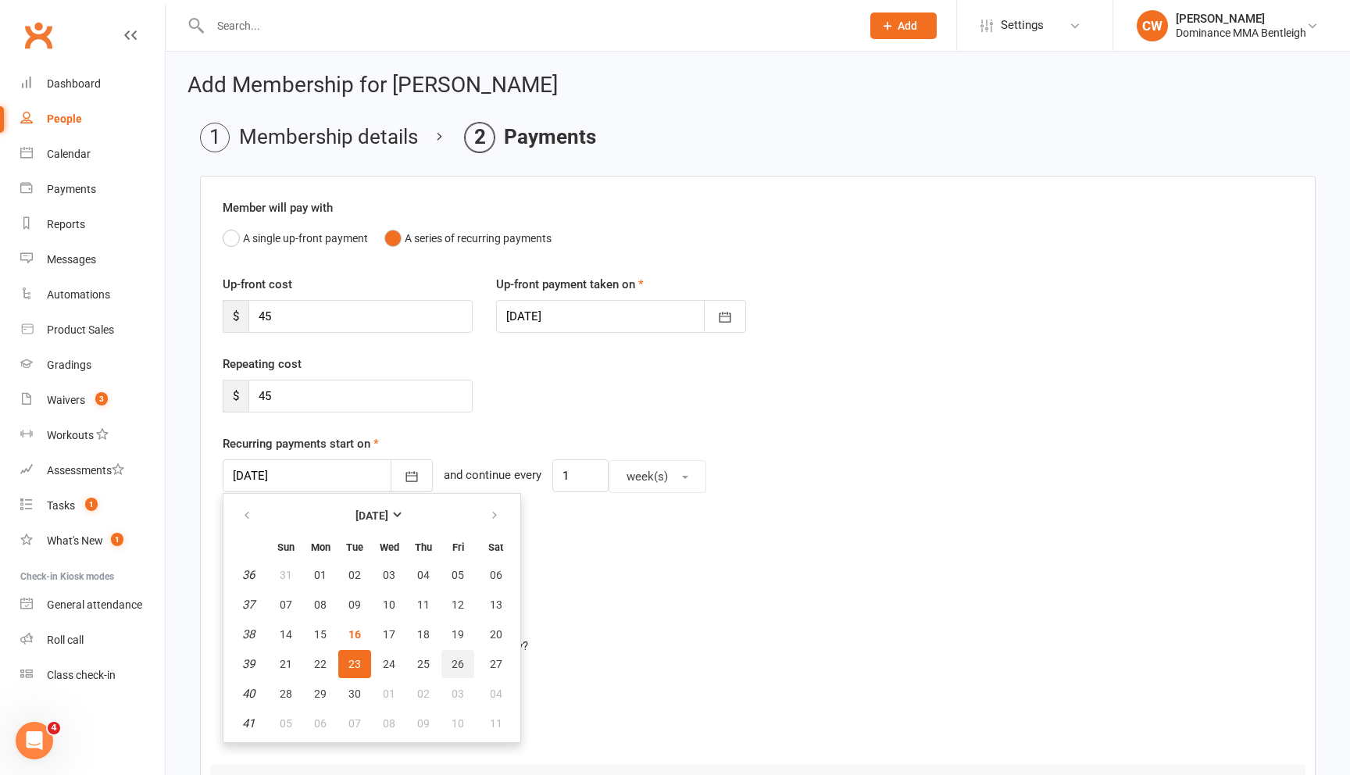
click at [452, 662] on span "26" at bounding box center [458, 664] width 12 height 12
type input "26 Sep 2025"
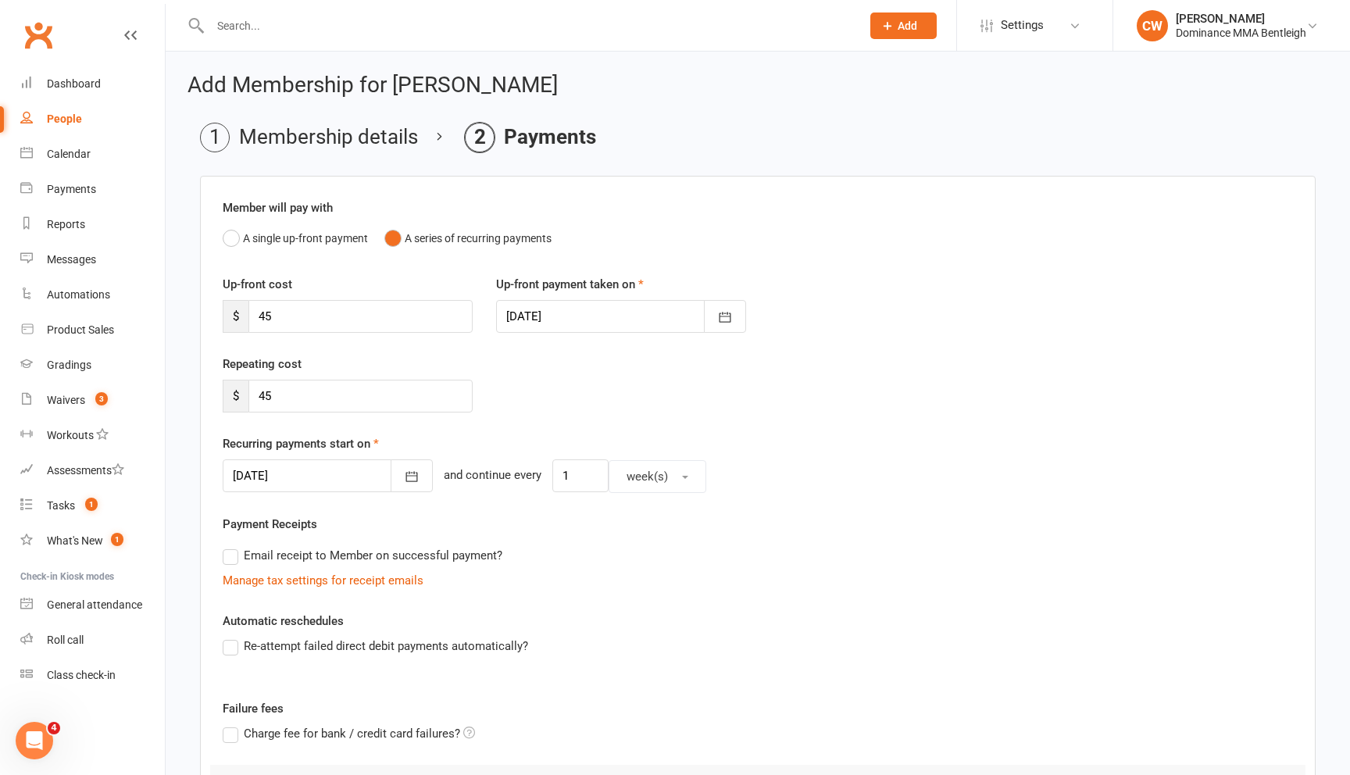
scroll to position [267, 0]
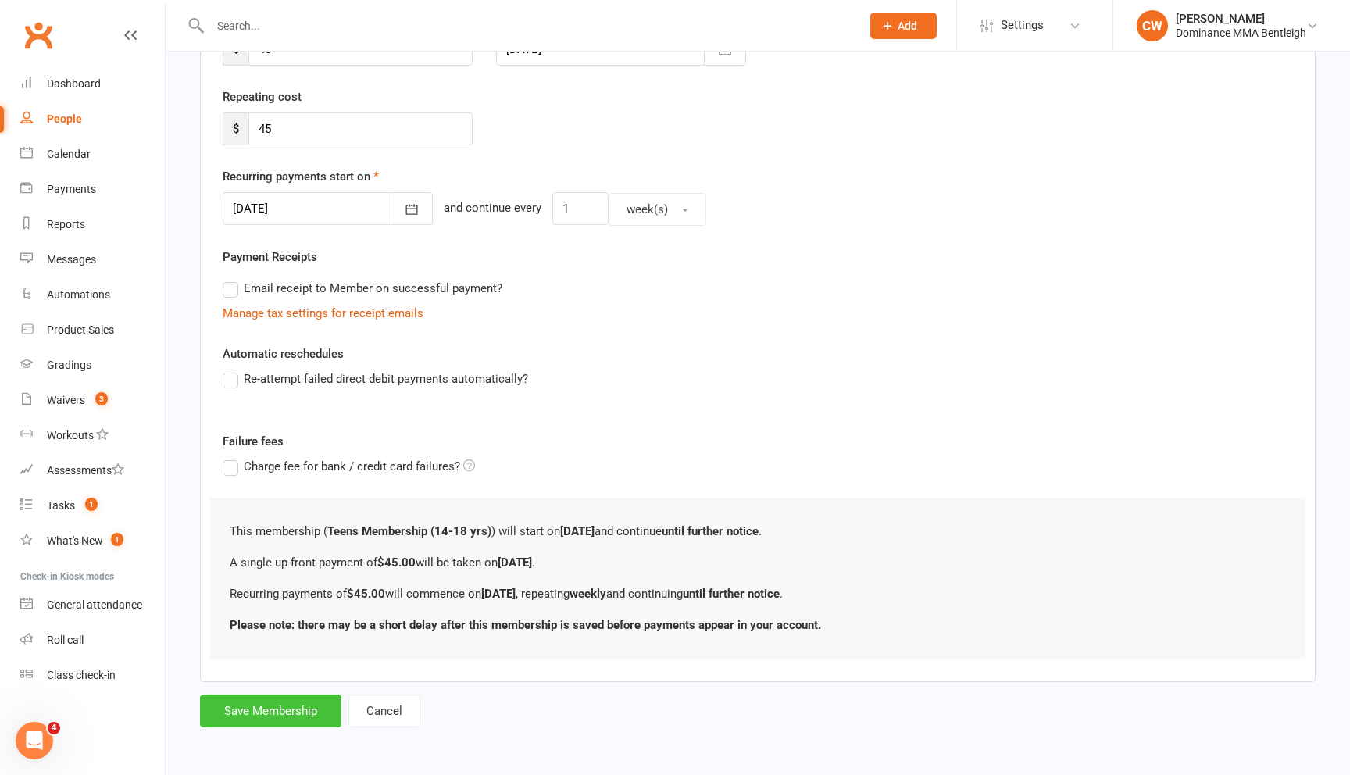
click at [292, 716] on button "Save Membership" at bounding box center [270, 710] width 141 height 33
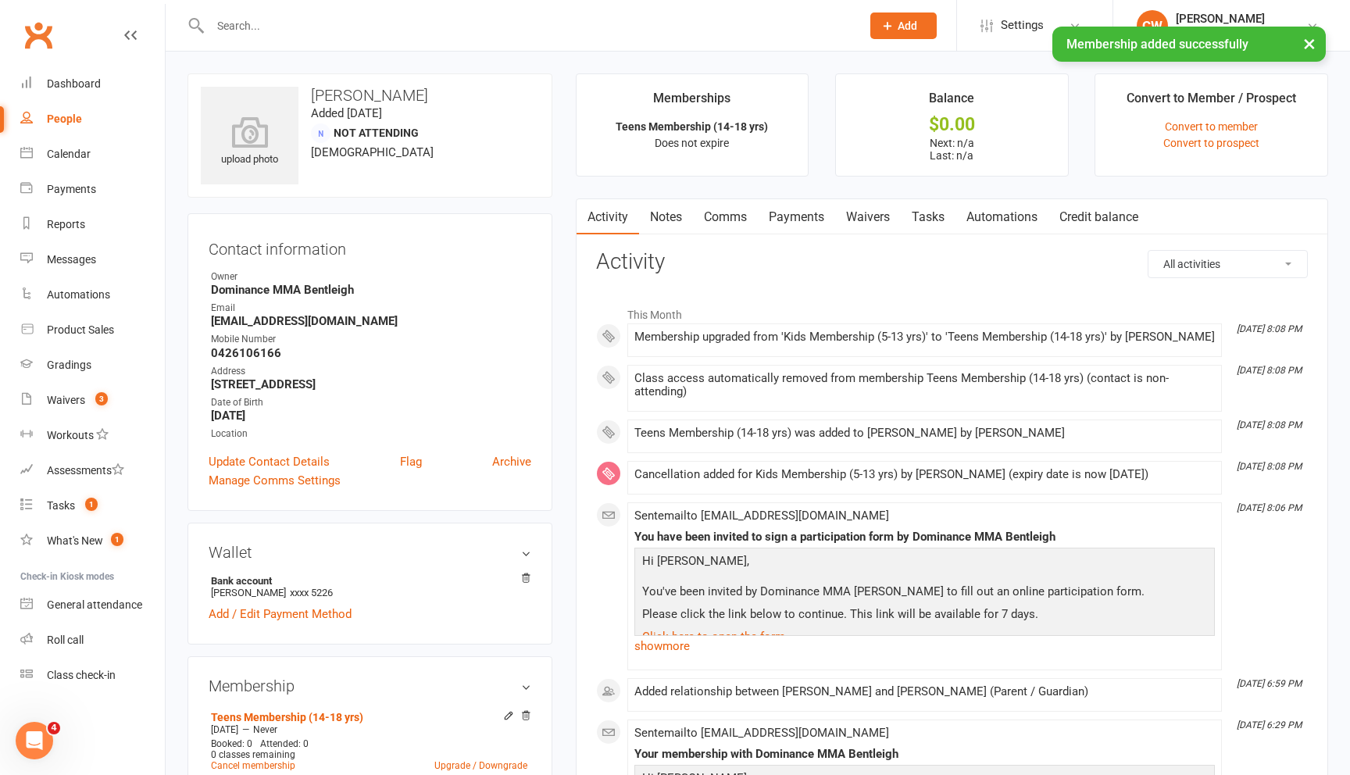
click at [873, 220] on link "Waivers" at bounding box center [868, 217] width 66 height 36
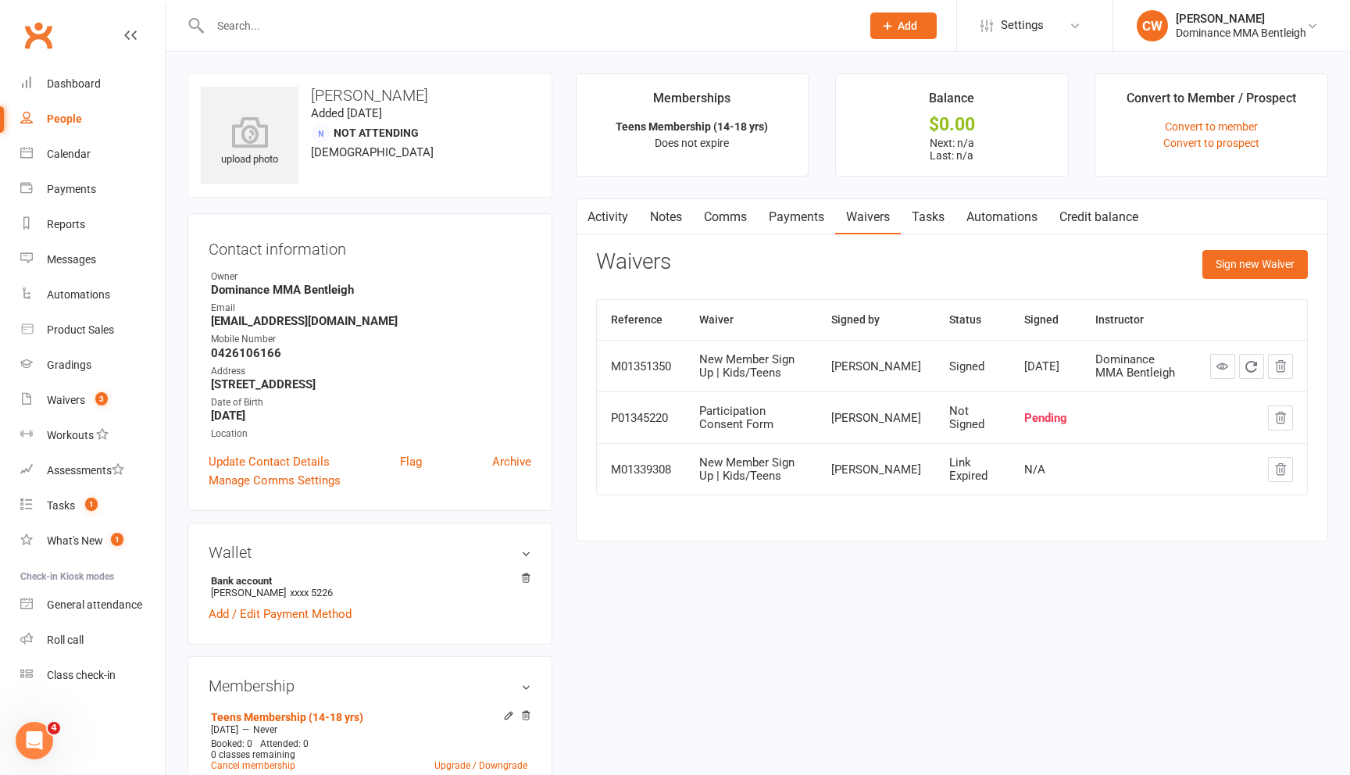
click at [820, 213] on link "Payments" at bounding box center [796, 217] width 77 height 36
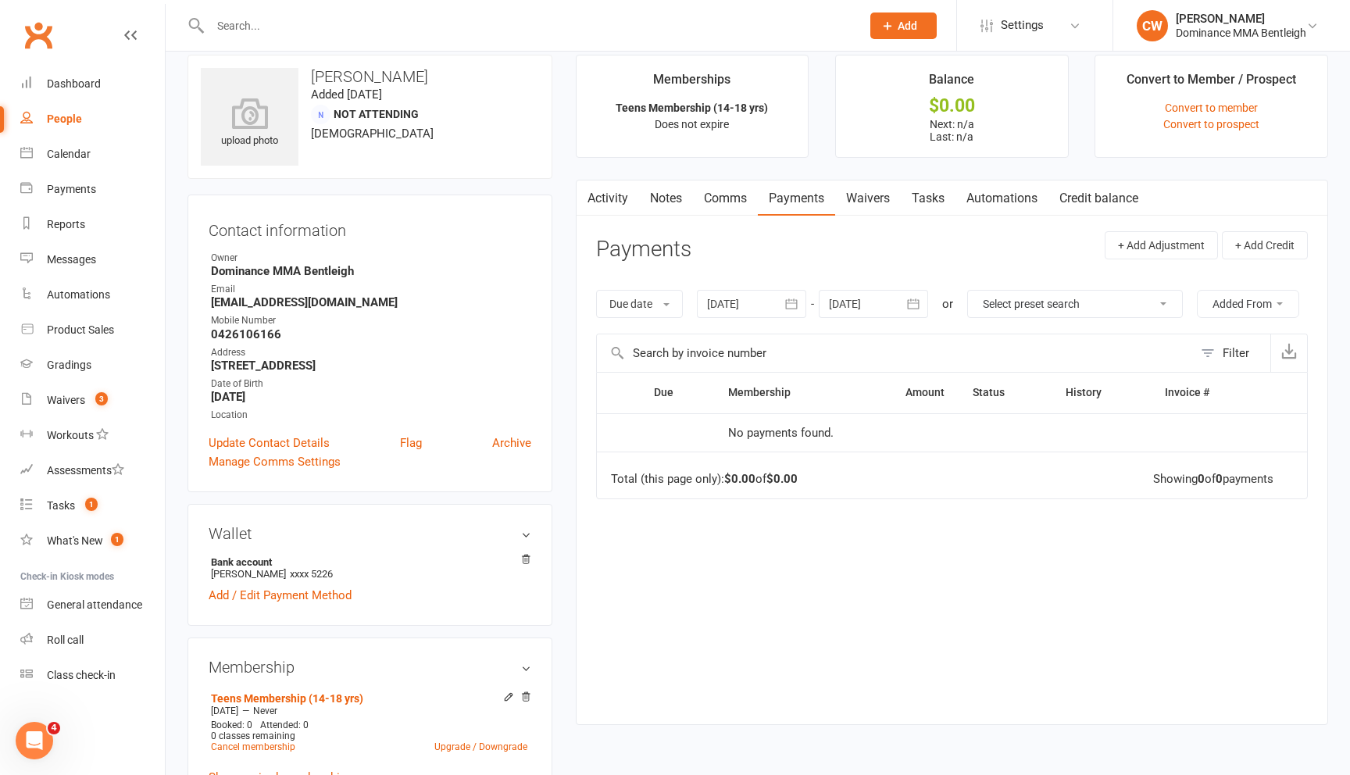
scroll to position [20, 0]
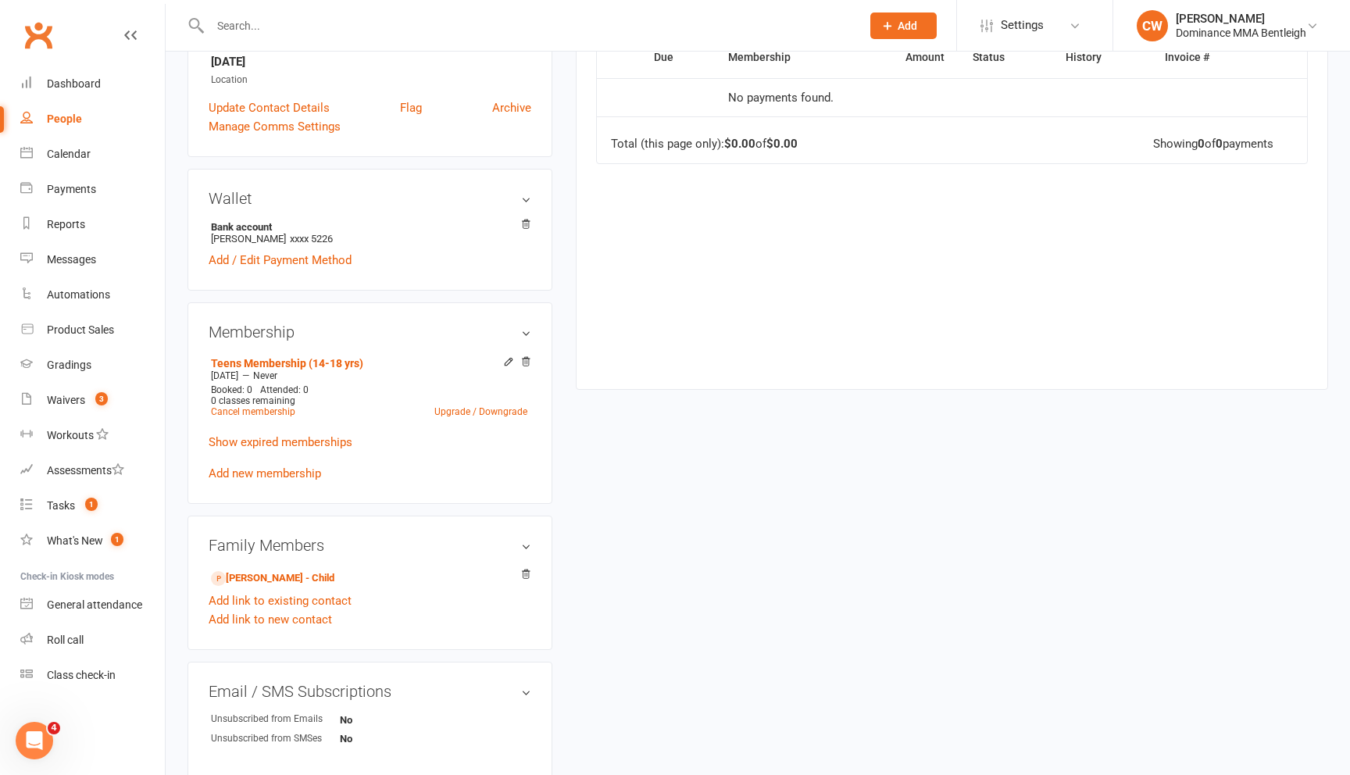
scroll to position [355, 0]
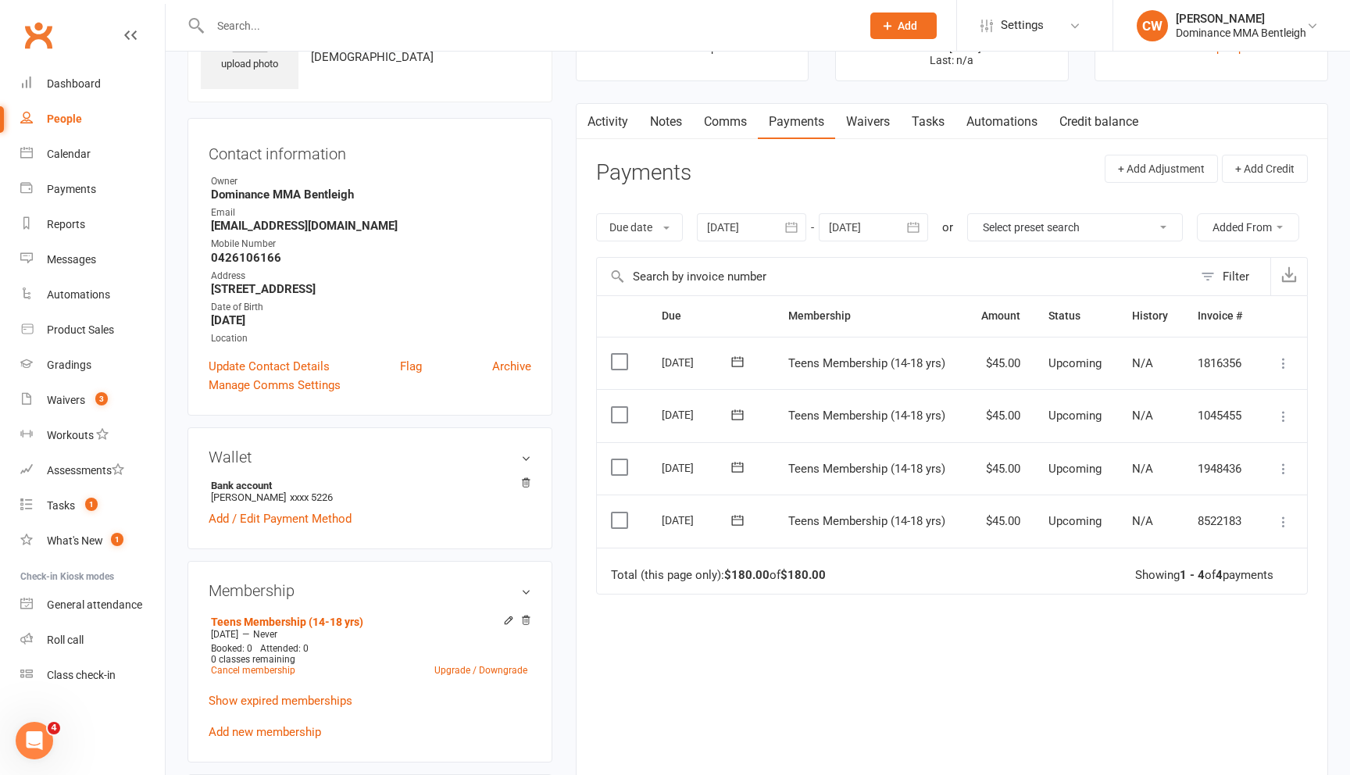
scroll to position [116, 0]
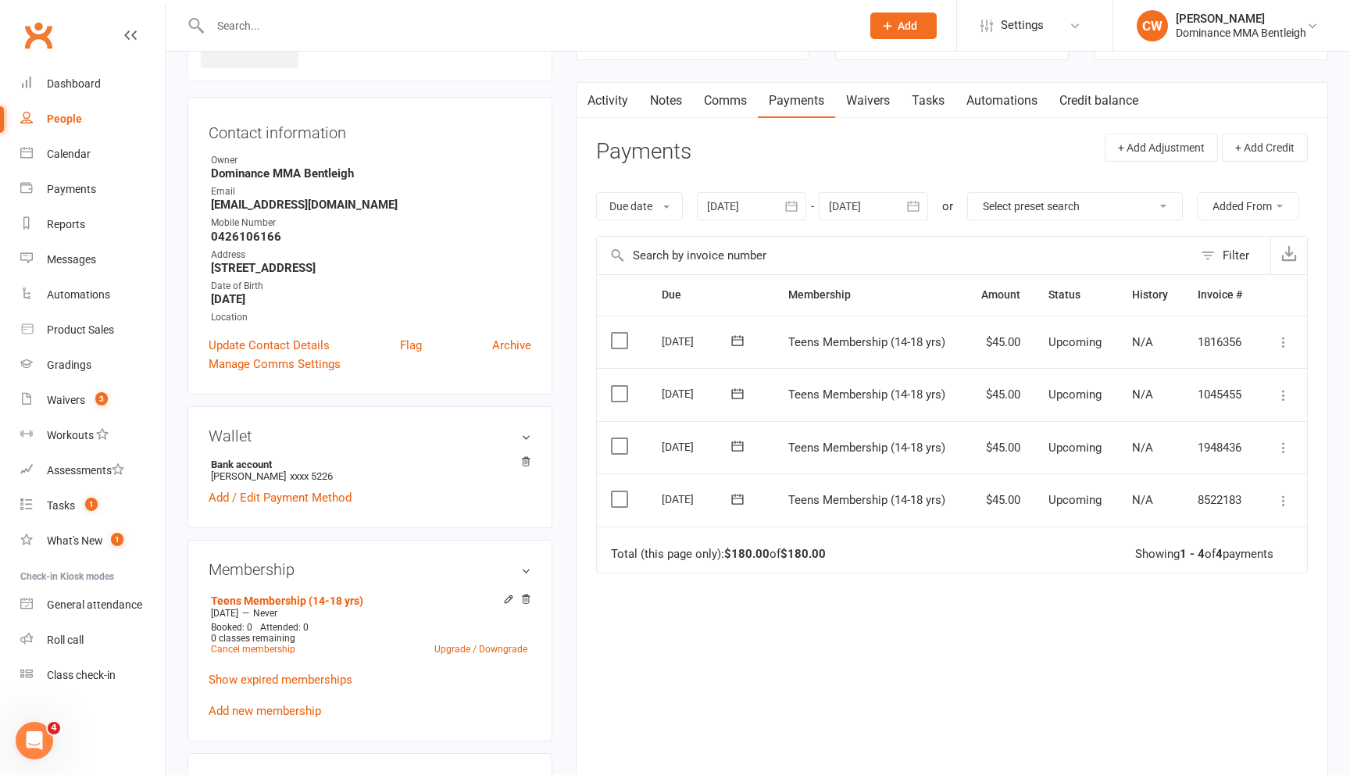
click at [735, 500] on icon at bounding box center [738, 499] width 16 height 16
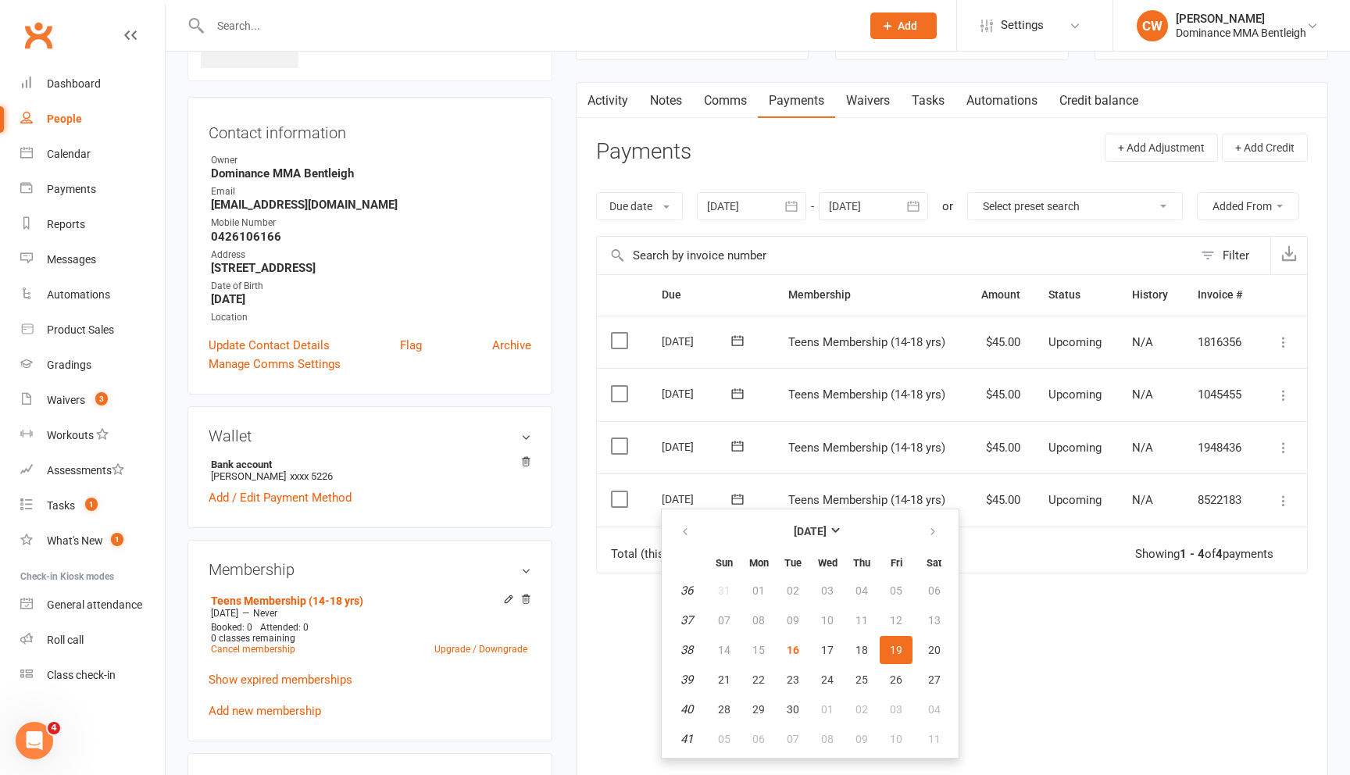
click at [1005, 637] on div "Due Contact Membership Amount Status History Invoice # Select this 10 Oct 2025 …" at bounding box center [952, 524] width 712 height 501
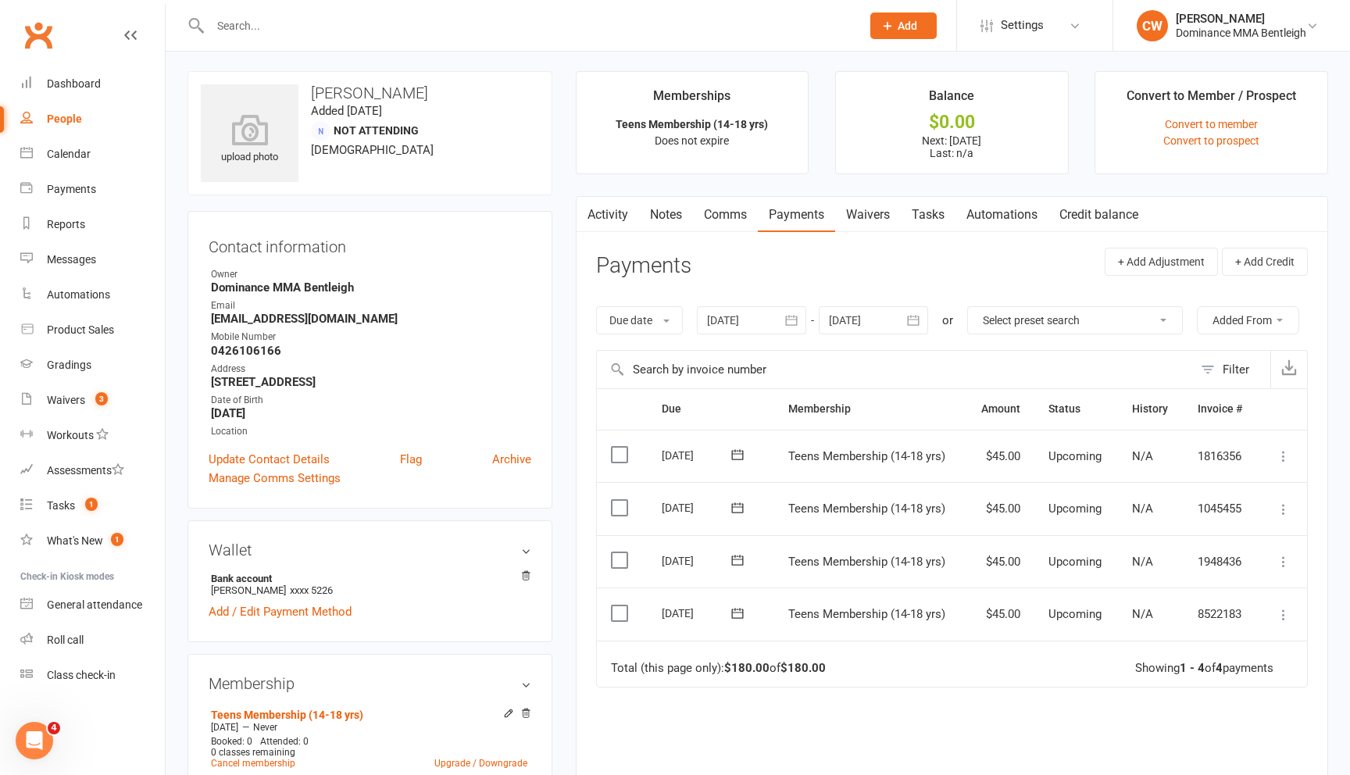
scroll to position [0, 0]
